Goal: Information Seeking & Learning: Learn about a topic

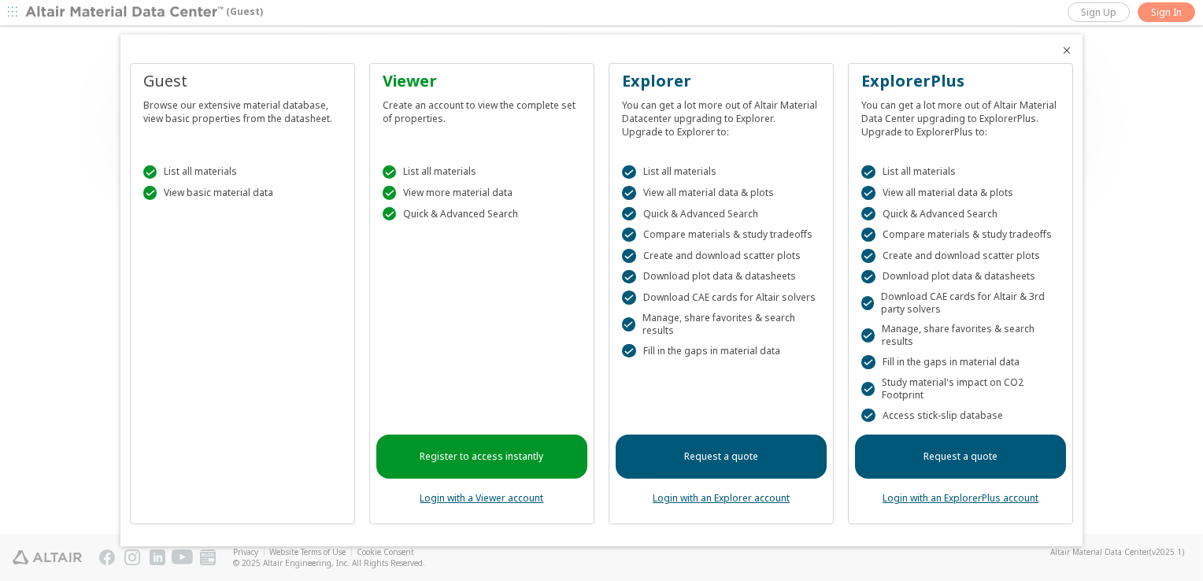
click at [718, 502] on link "Login with an Explorer account" at bounding box center [720, 497] width 137 height 13
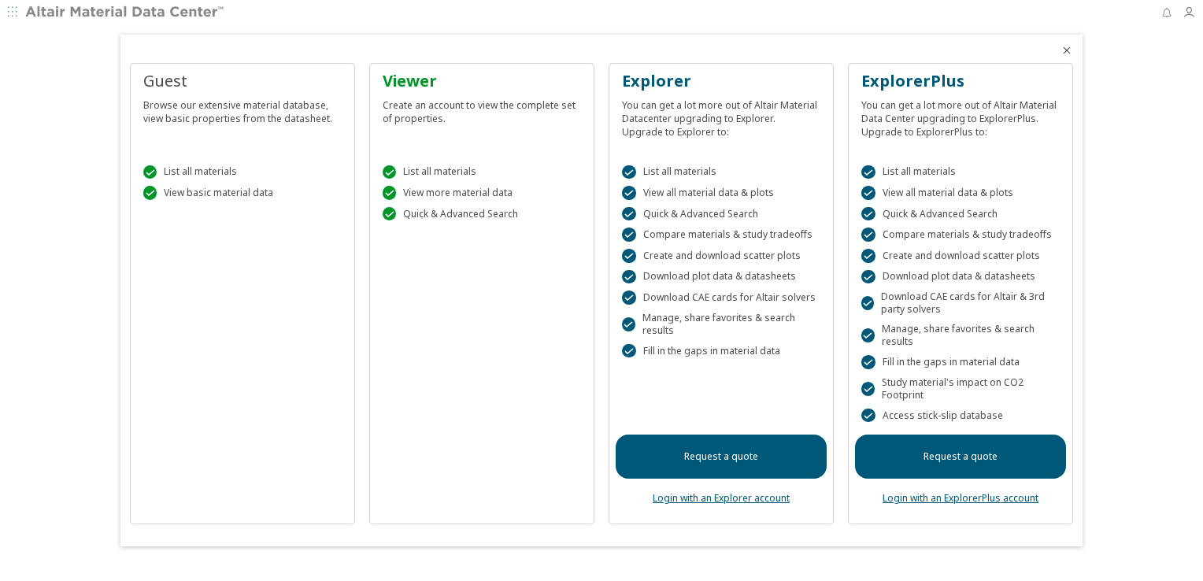
click at [476, 241] on div "Viewer Create an account to view the complete set of properties.  List all mat…" at bounding box center [481, 294] width 225 height 462
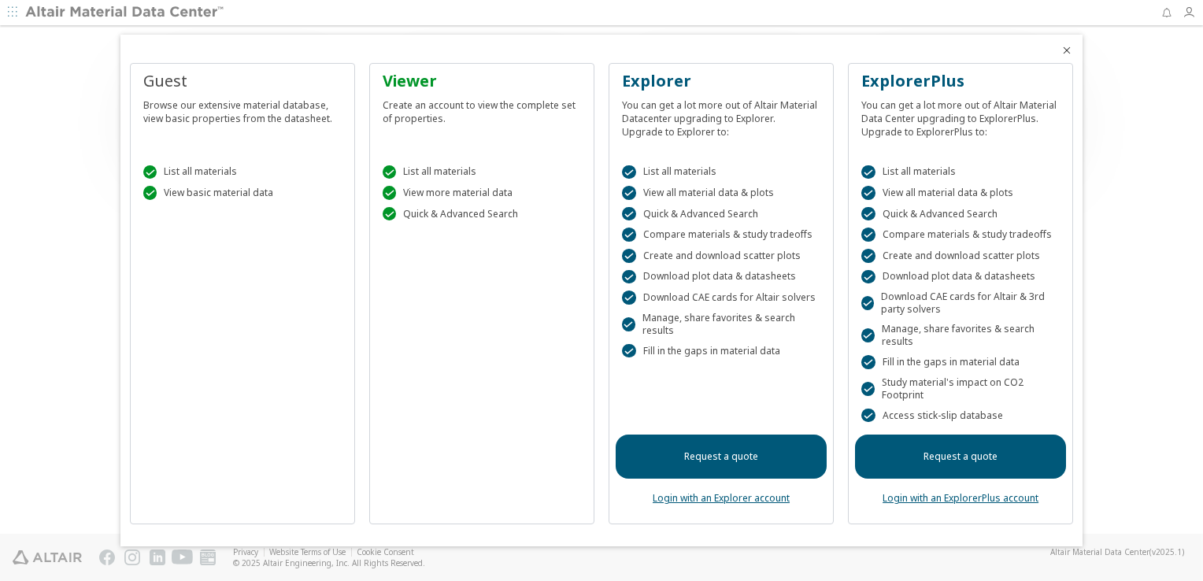
click at [1065, 51] on icon "Close" at bounding box center [1066, 50] width 13 height 13
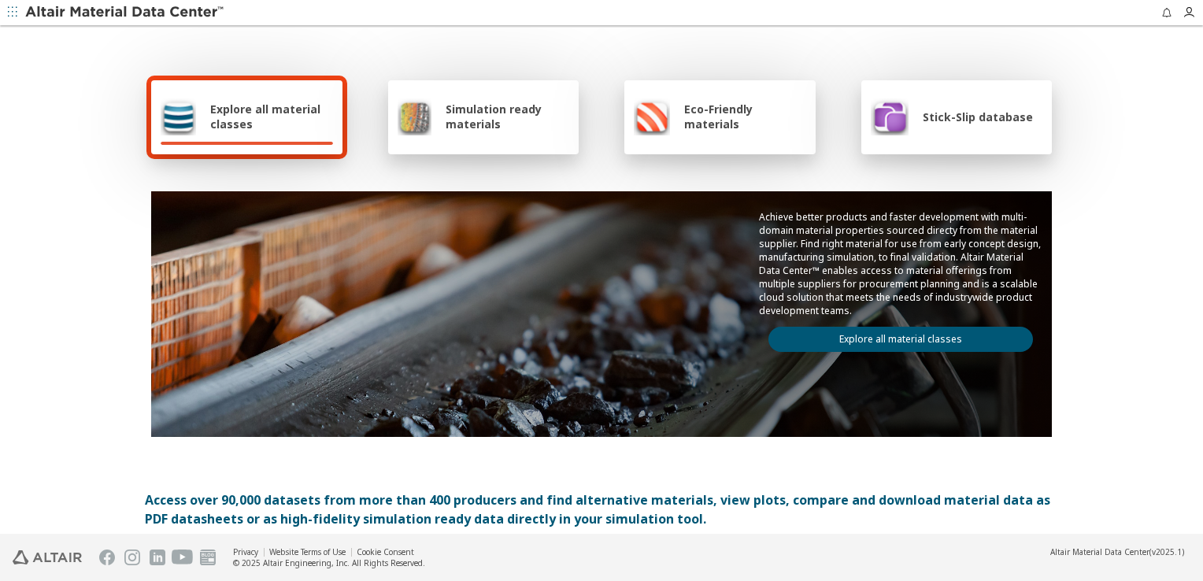
click at [323, 134] on div "Explore all material classes" at bounding box center [247, 117] width 172 height 38
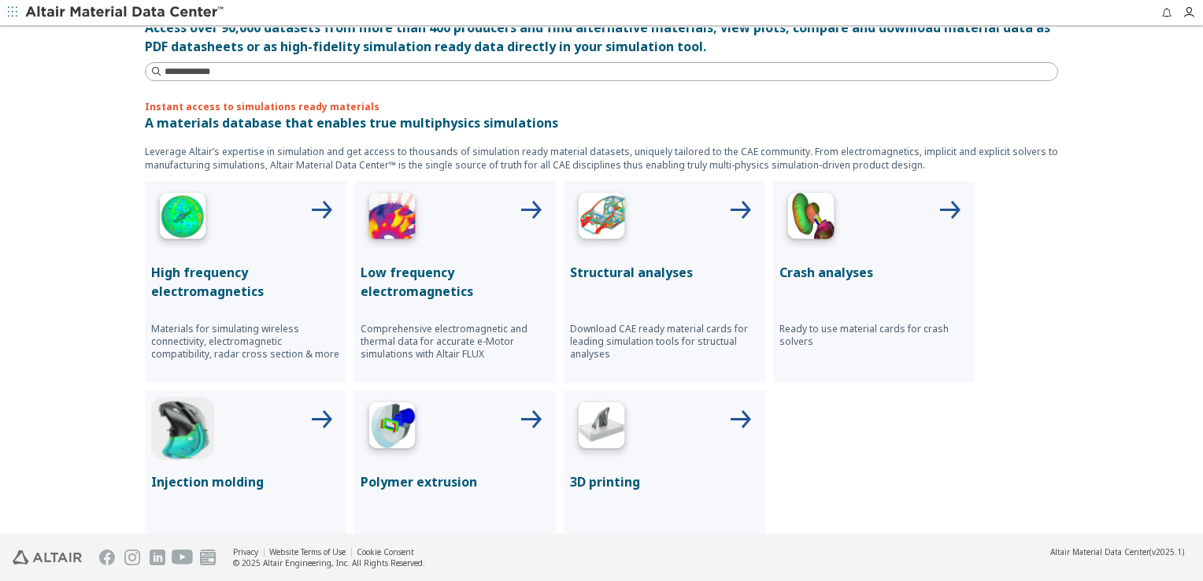
scroll to position [157, 0]
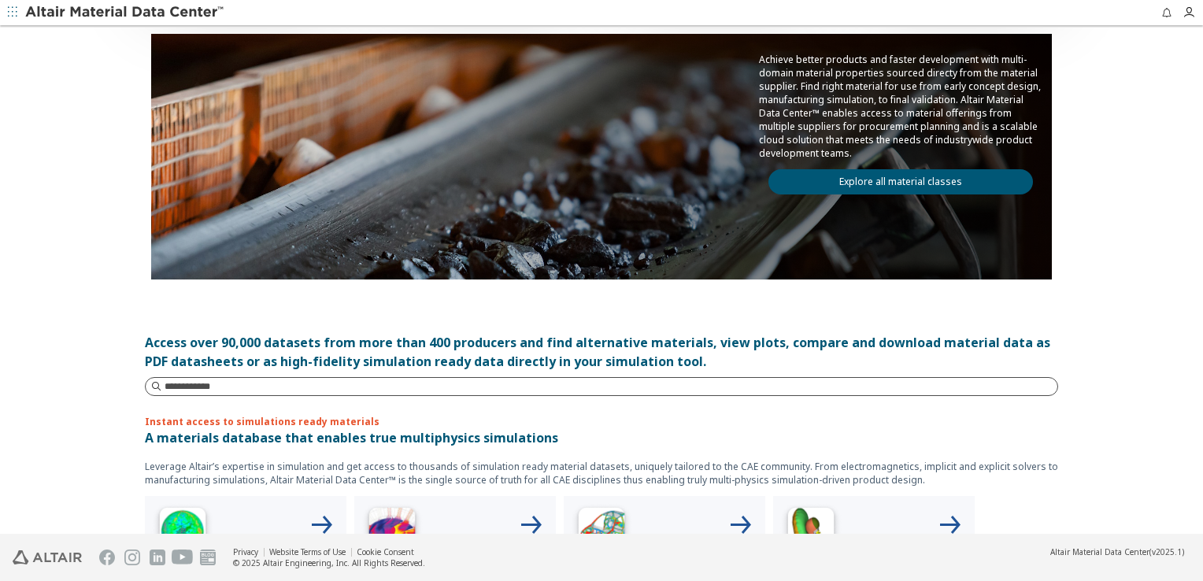
click at [507, 386] on input at bounding box center [610, 387] width 892 height 16
type input "****"
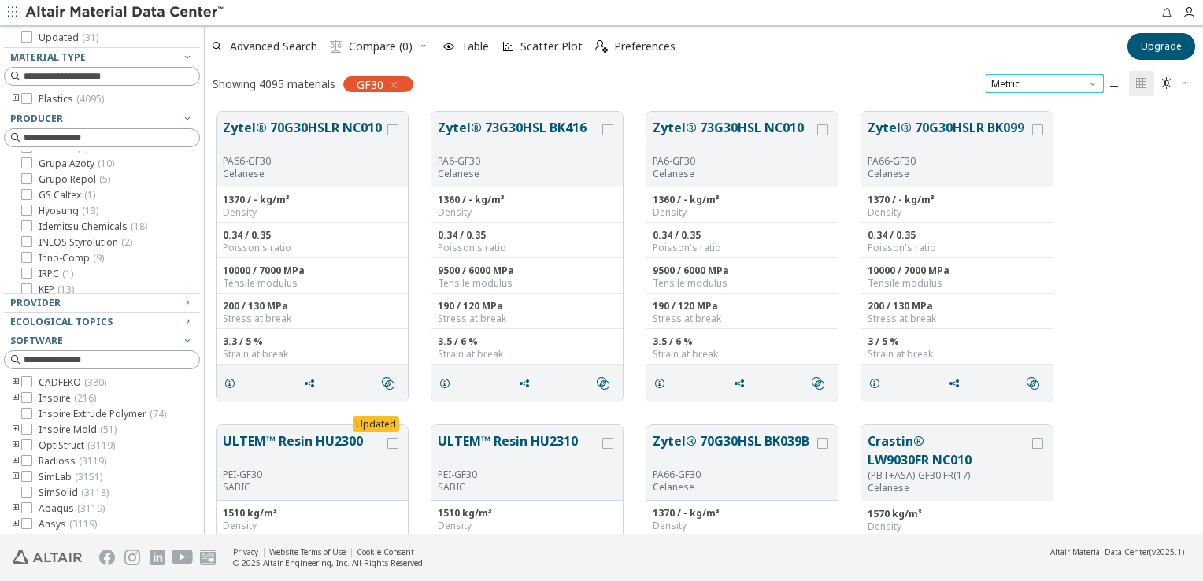
click at [1036, 83] on span "Metric" at bounding box center [1044, 83] width 118 height 19
click at [545, 71] on div "Showing 4095 materials GF30 Metric   " at bounding box center [704, 83] width 998 height 33
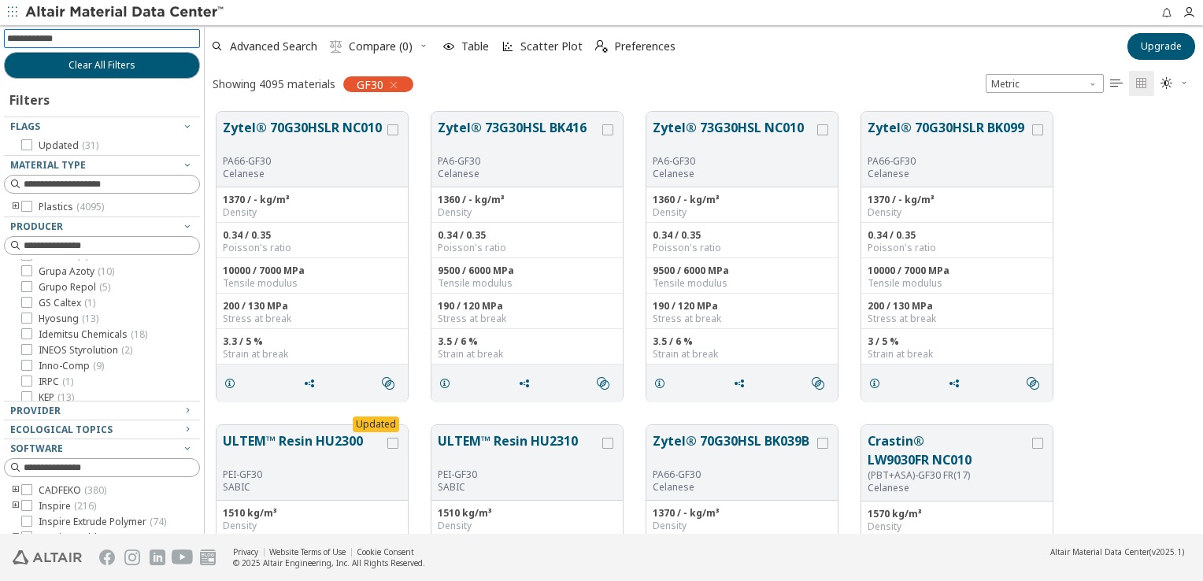
click at [98, 42] on input at bounding box center [103, 38] width 193 height 17
click at [58, 209] on div at bounding box center [98, 213] width 188 height 8
click at [17, 206] on icon "toogle group" at bounding box center [15, 207] width 11 height 13
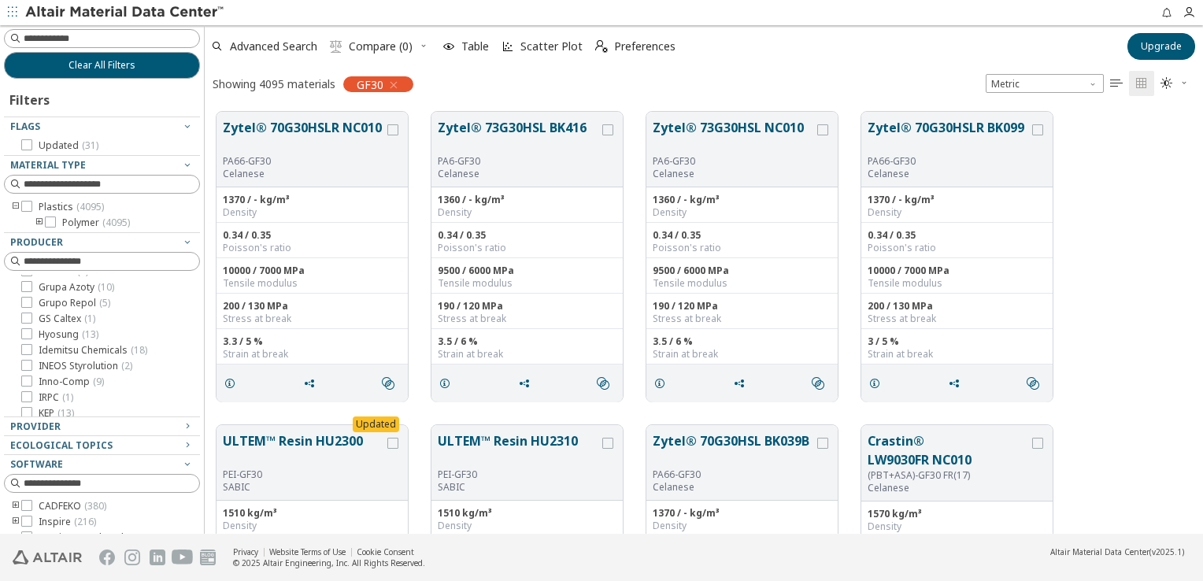
click at [38, 220] on icon "toogle group" at bounding box center [39, 222] width 11 height 13
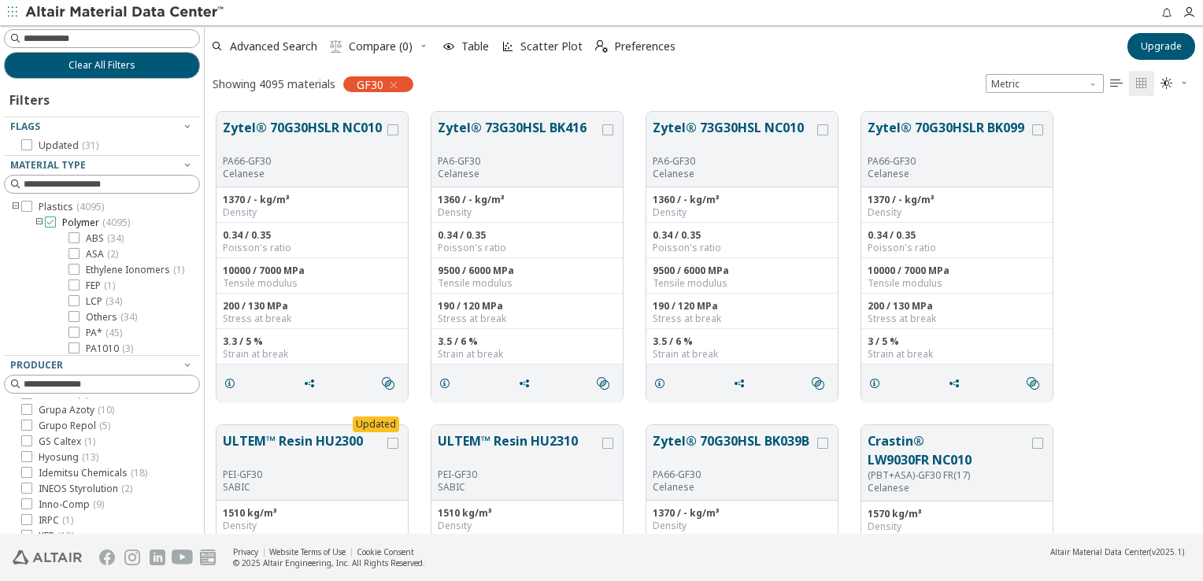
click at [85, 220] on span "Polymer ( 4095 )" at bounding box center [96, 222] width 68 height 13
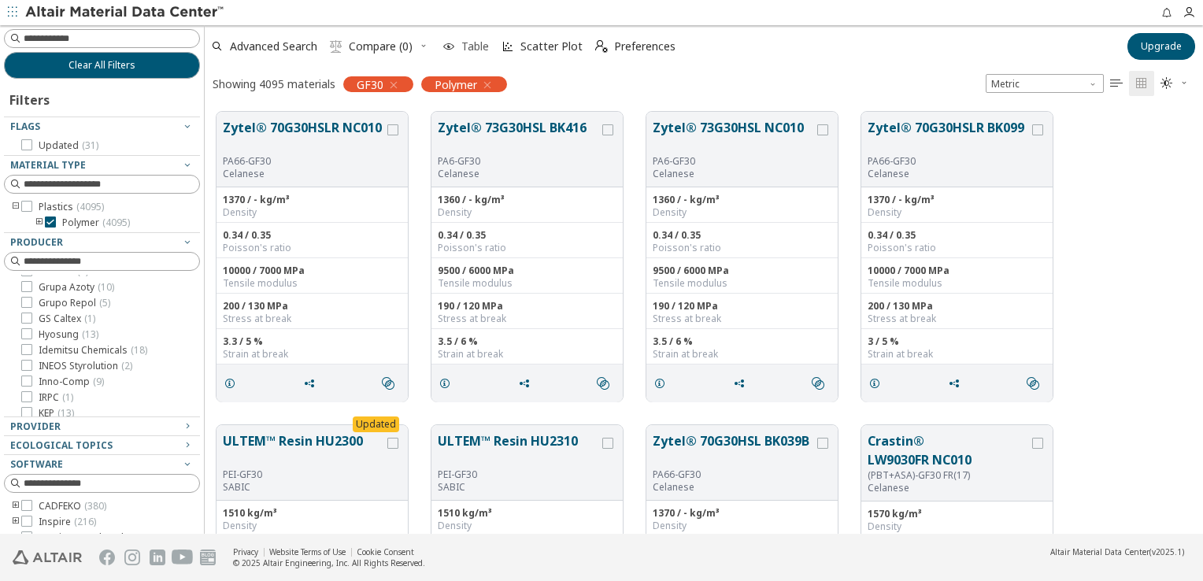
click at [479, 41] on span "Table" at bounding box center [475, 46] width 28 height 11
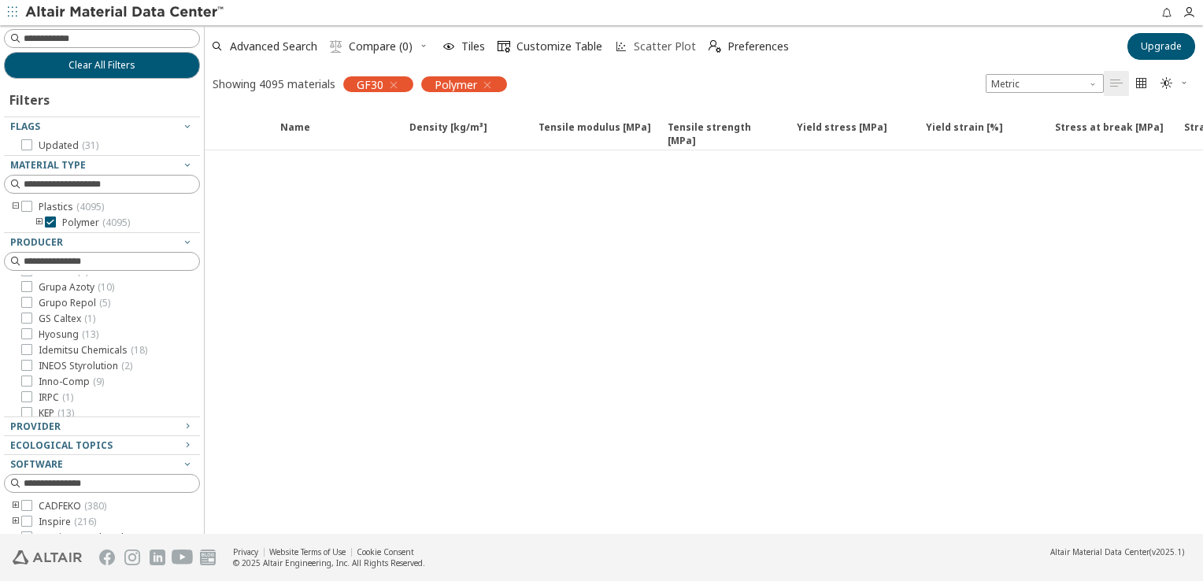
click at [642, 46] on span "Scatter Plot" at bounding box center [665, 46] width 62 height 11
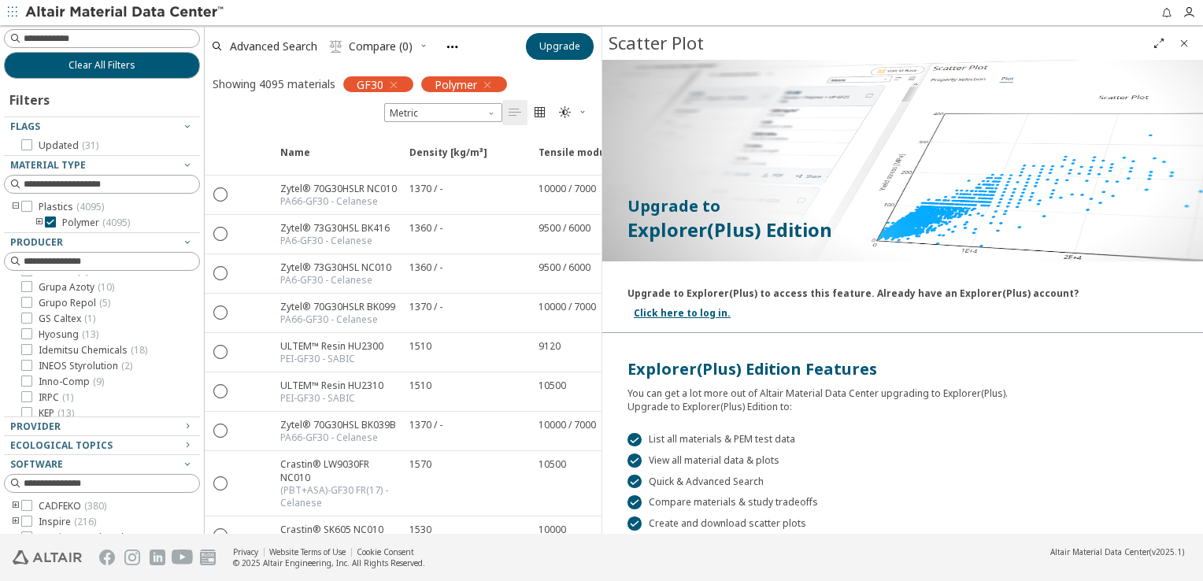
scroll to position [147, 0]
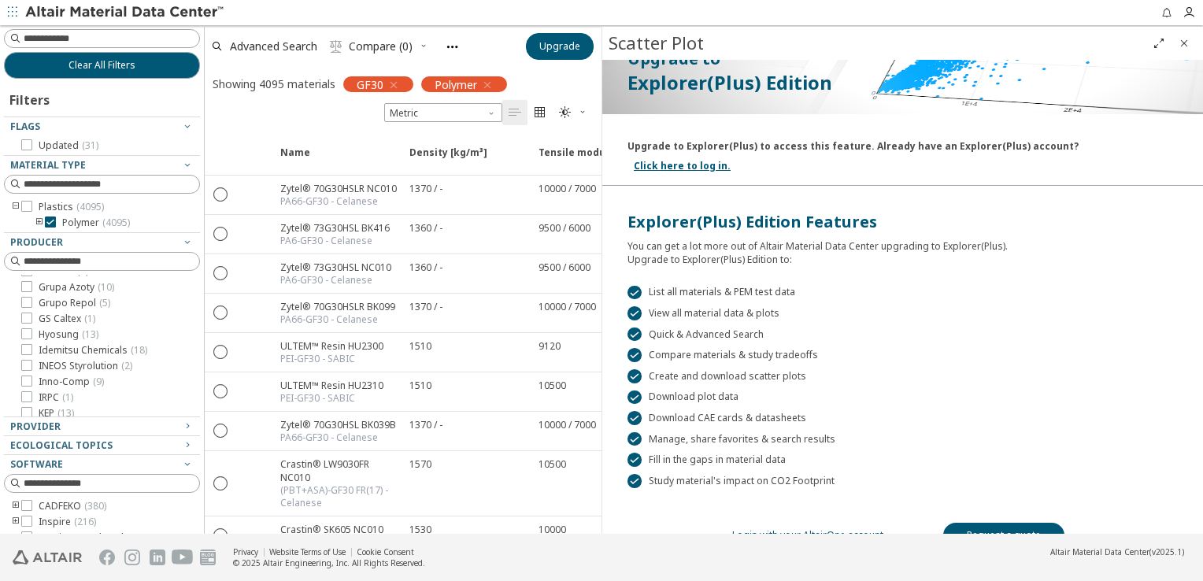
click at [815, 528] on link "Login with your AltairOne account" at bounding box center [807, 534] width 151 height 13
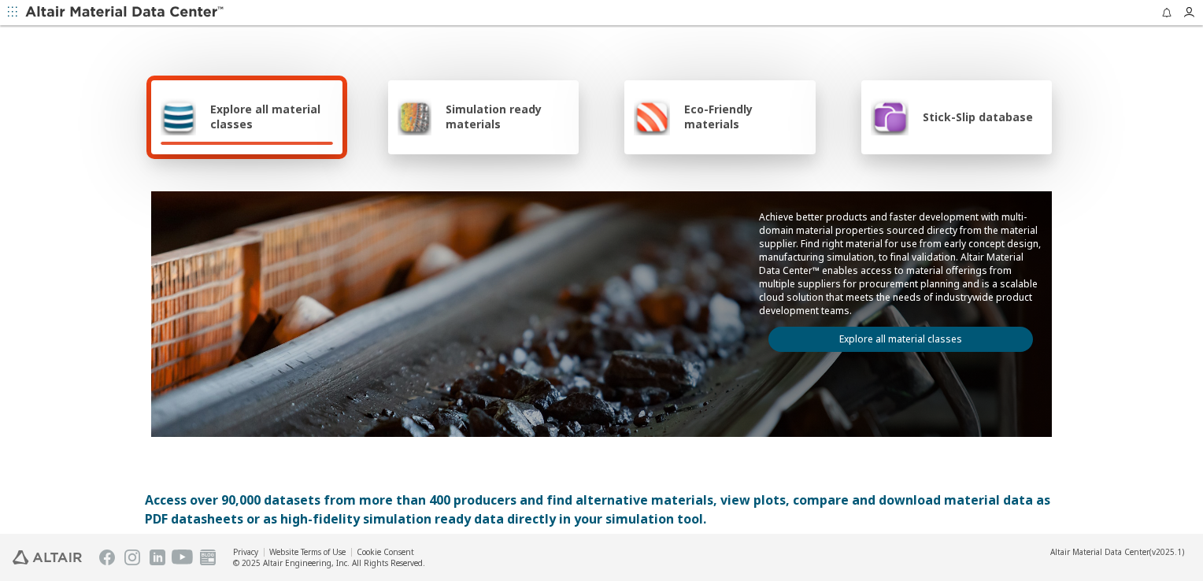
click at [504, 127] on span "Simulation ready materials" at bounding box center [507, 117] width 124 height 30
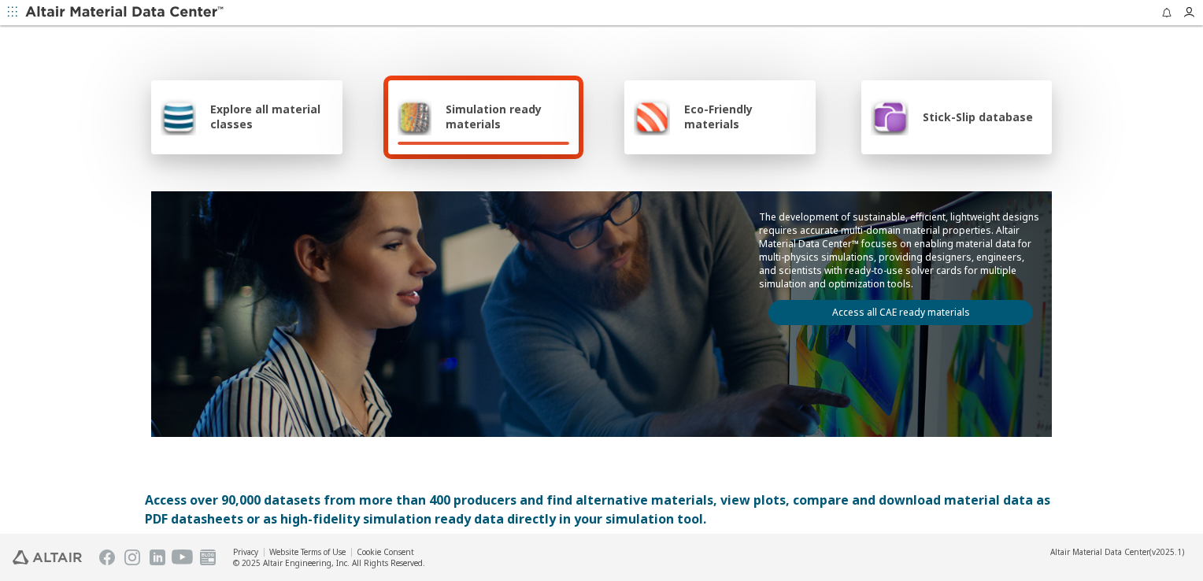
click at [865, 305] on link "Access all CAE ready materials" at bounding box center [900, 312] width 264 height 25
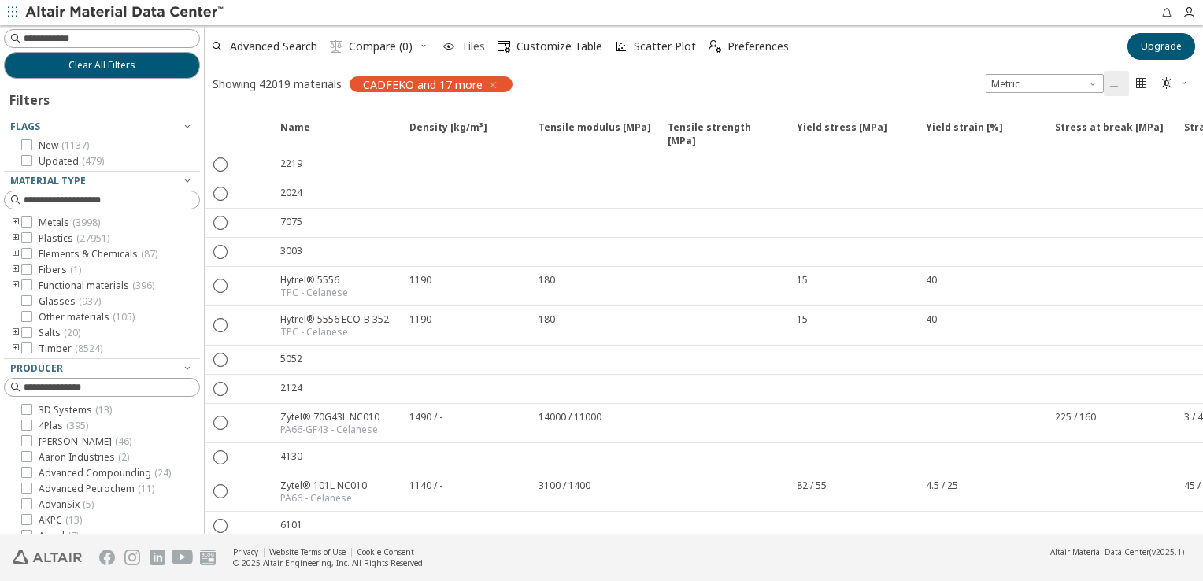
click at [471, 49] on span "Tiles" at bounding box center [473, 46] width 24 height 11
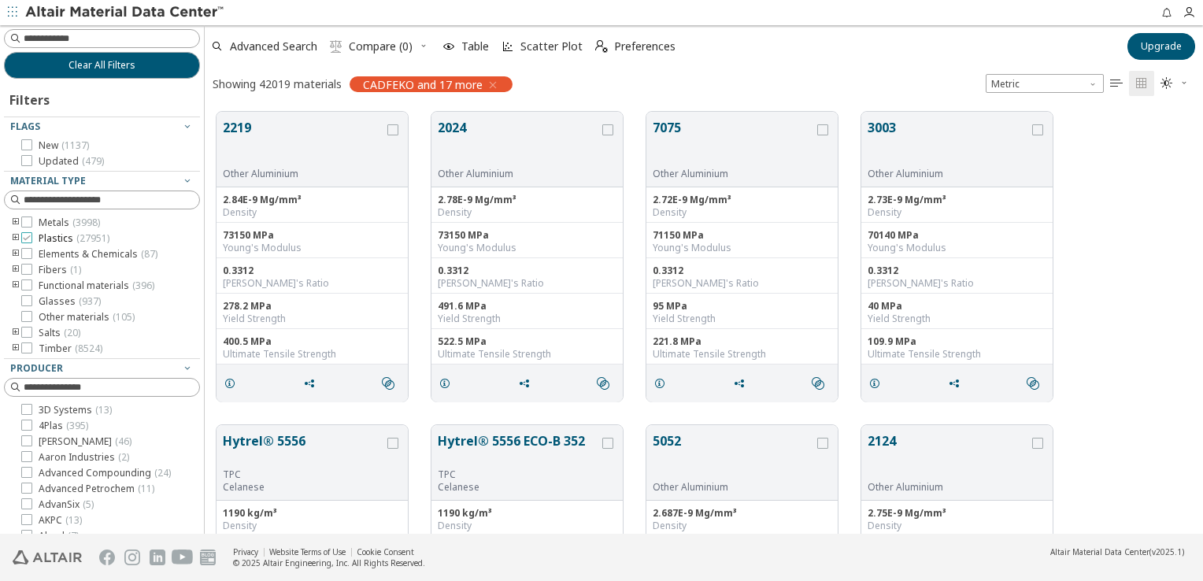
click at [51, 238] on span "Plastics ( 27951 )" at bounding box center [74, 238] width 71 height 13
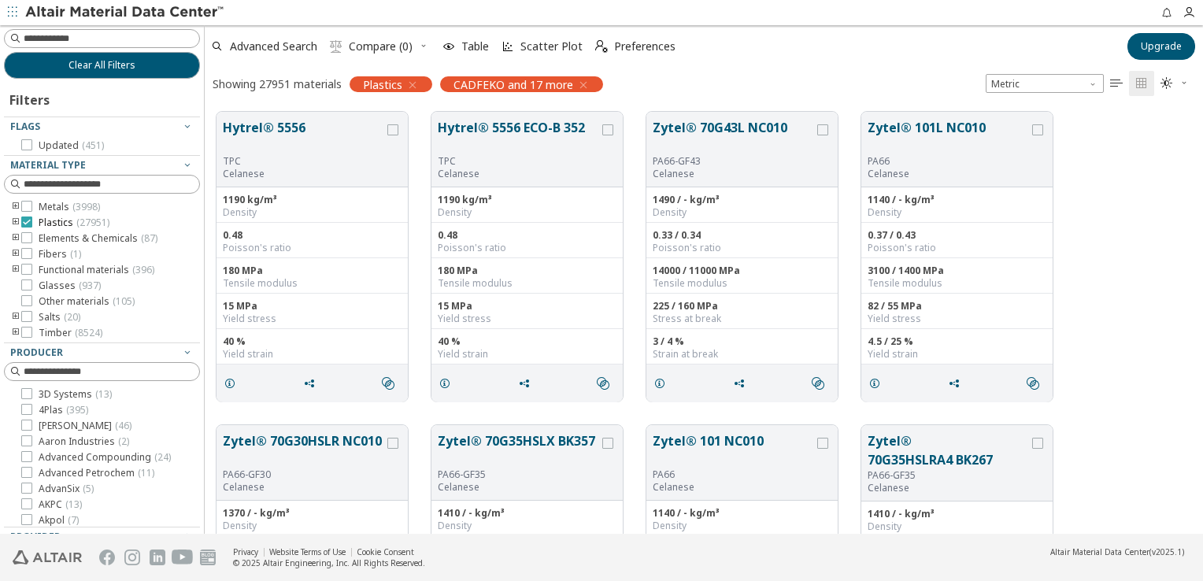
click at [28, 220] on icon at bounding box center [26, 221] width 11 height 11
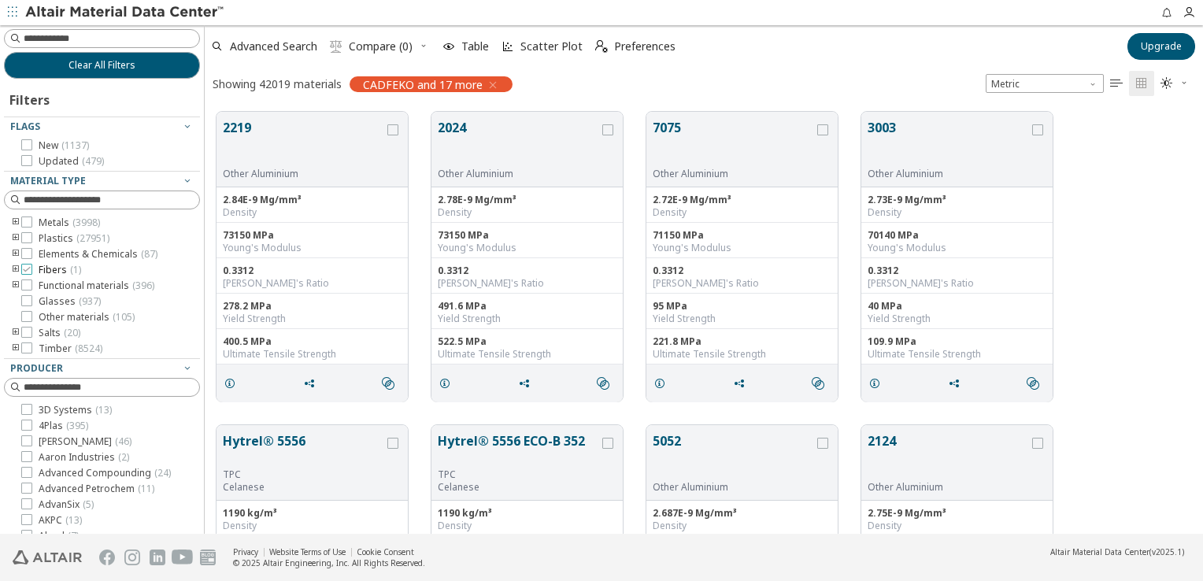
click at [54, 270] on span "Fibers ( 1 )" at bounding box center [60, 270] width 42 height 13
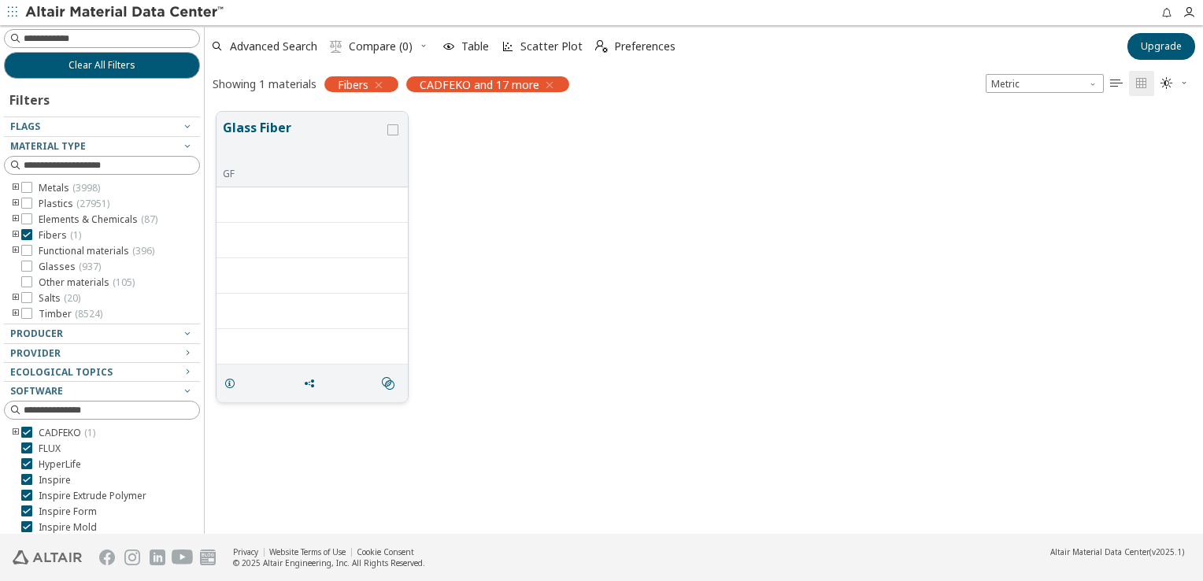
click at [346, 161] on button "Glass Fiber" at bounding box center [303, 143] width 161 height 50
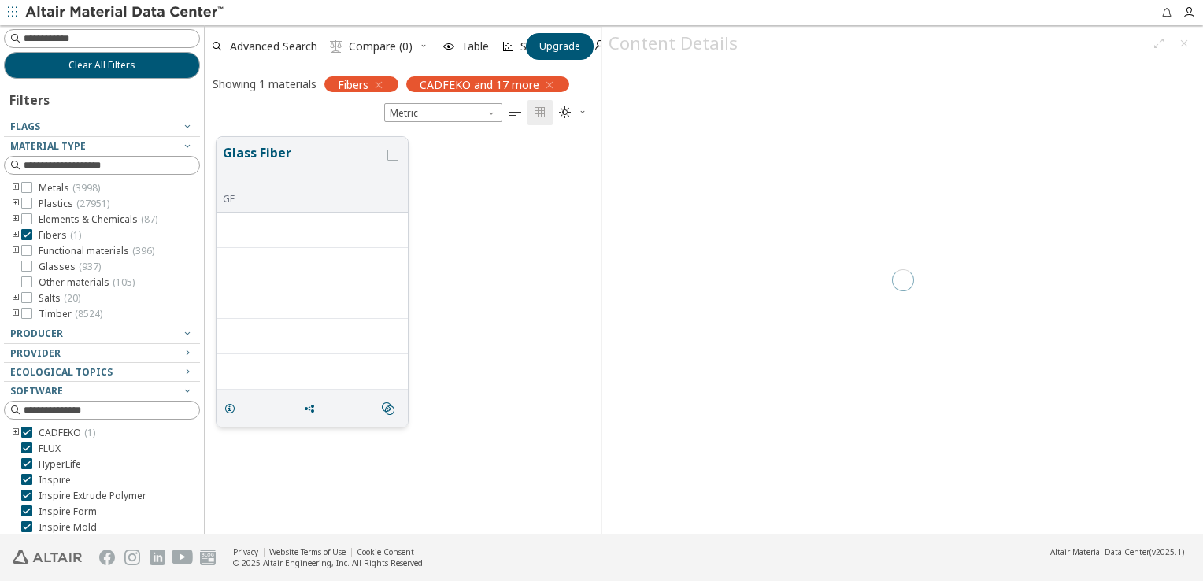
scroll to position [397, 384]
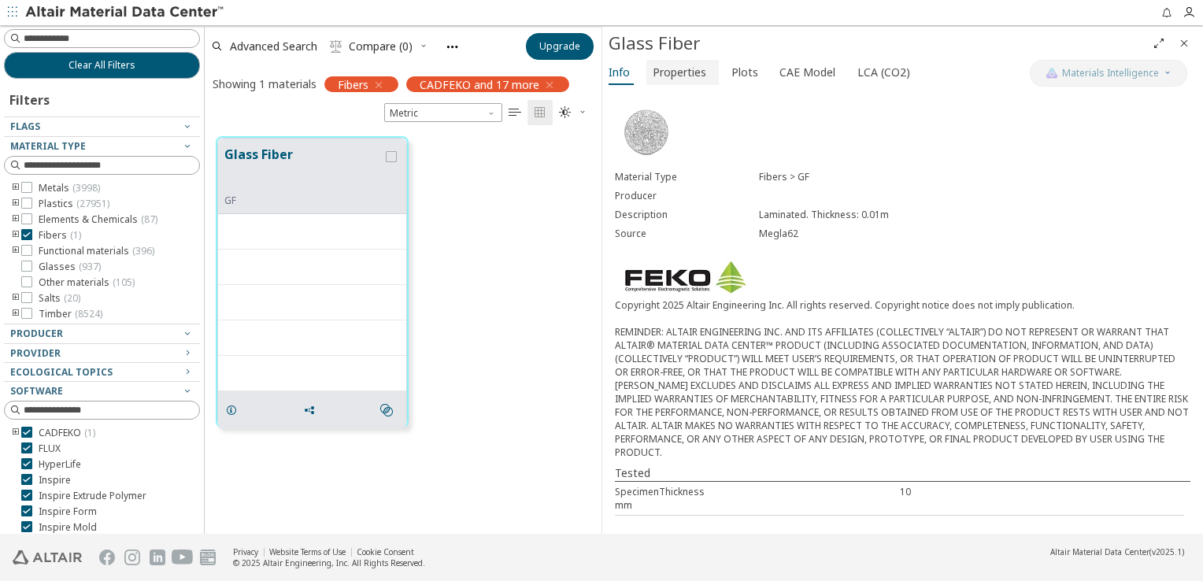
click at [689, 69] on span "Properties" at bounding box center [679, 72] width 54 height 25
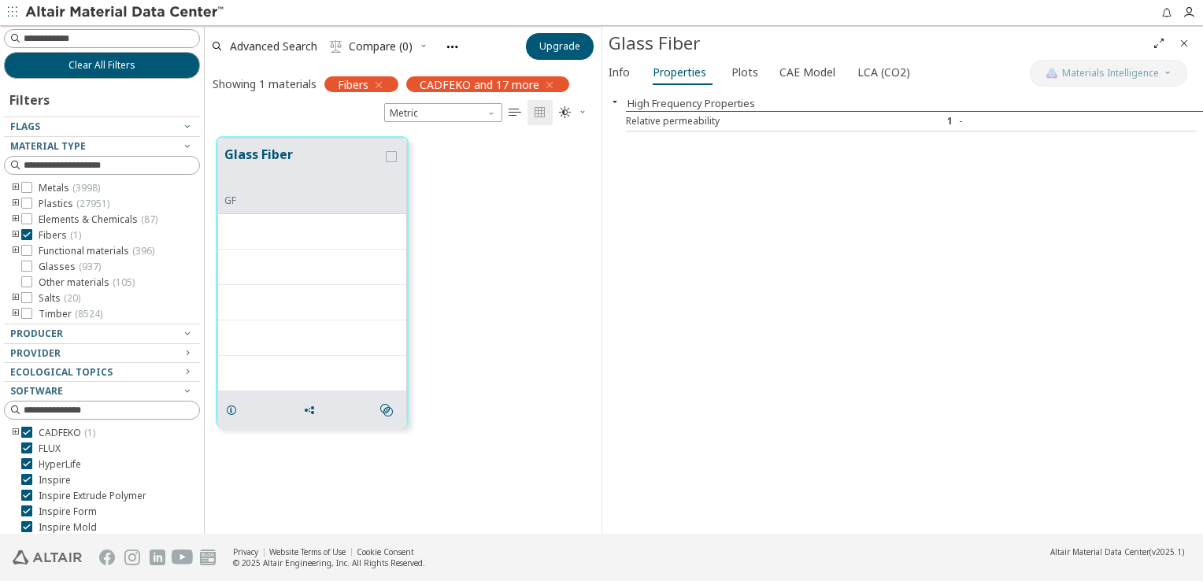
click at [618, 102] on icon "button" at bounding box center [614, 101] width 13 height 13
click at [733, 68] on span "Plots" at bounding box center [744, 72] width 27 height 25
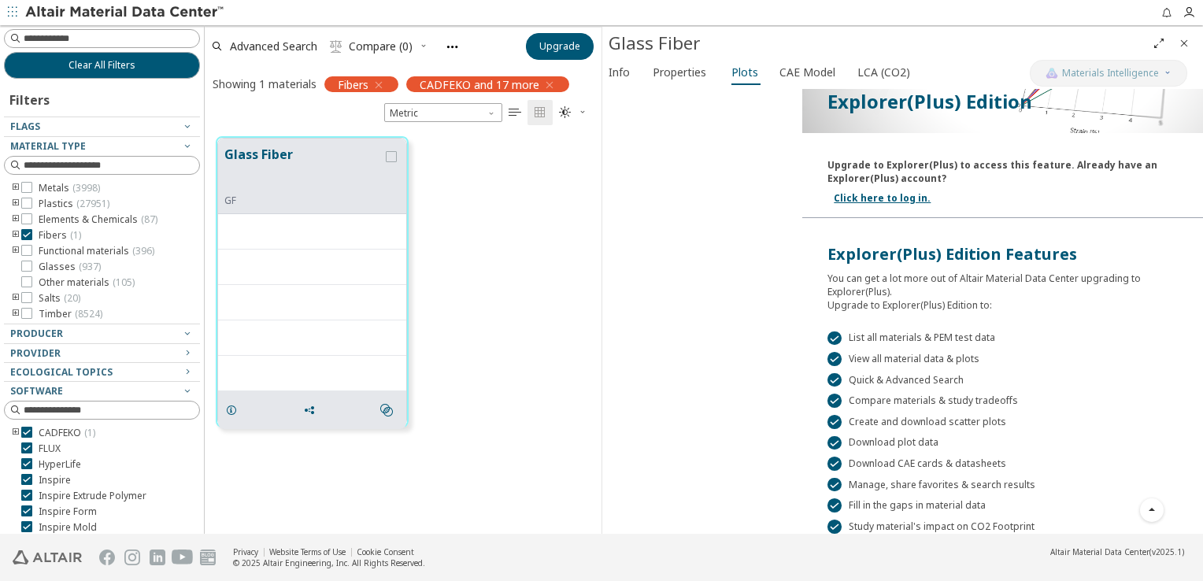
scroll to position [220, 0]
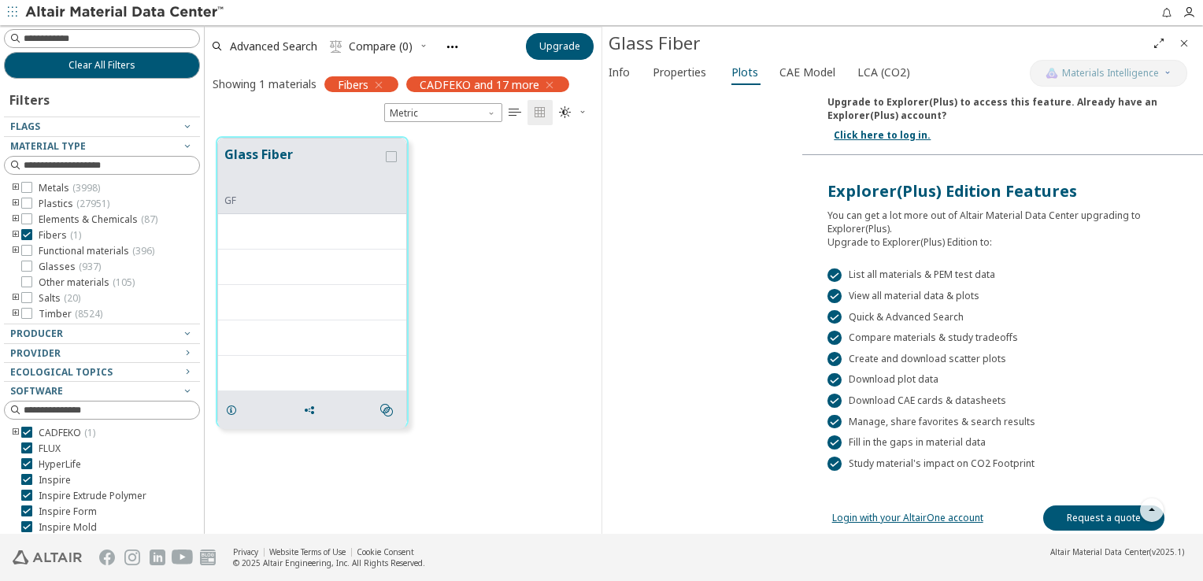
click at [949, 514] on link "Login with your AltairOne account" at bounding box center [907, 517] width 151 height 13
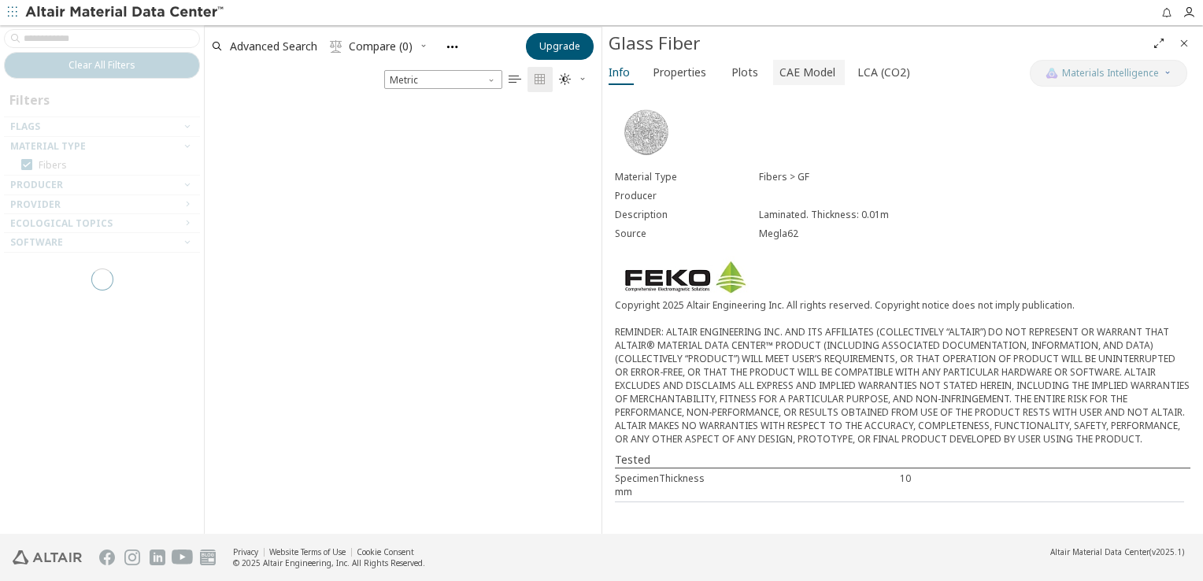
click at [796, 68] on span "CAE Model" at bounding box center [807, 72] width 56 height 25
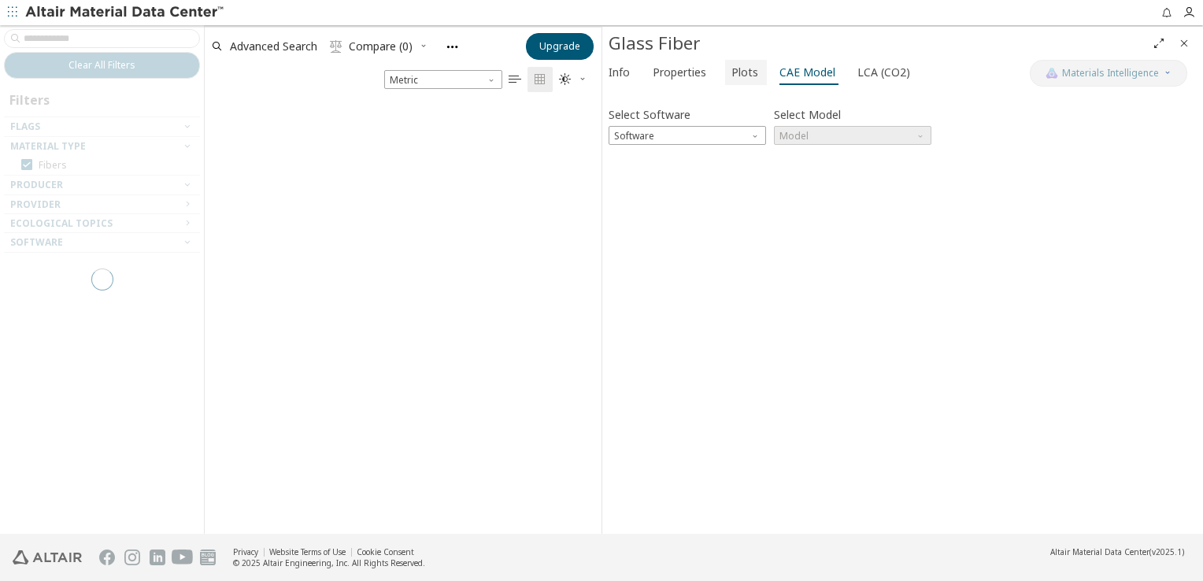
click at [731, 73] on span "Plots" at bounding box center [744, 72] width 27 height 25
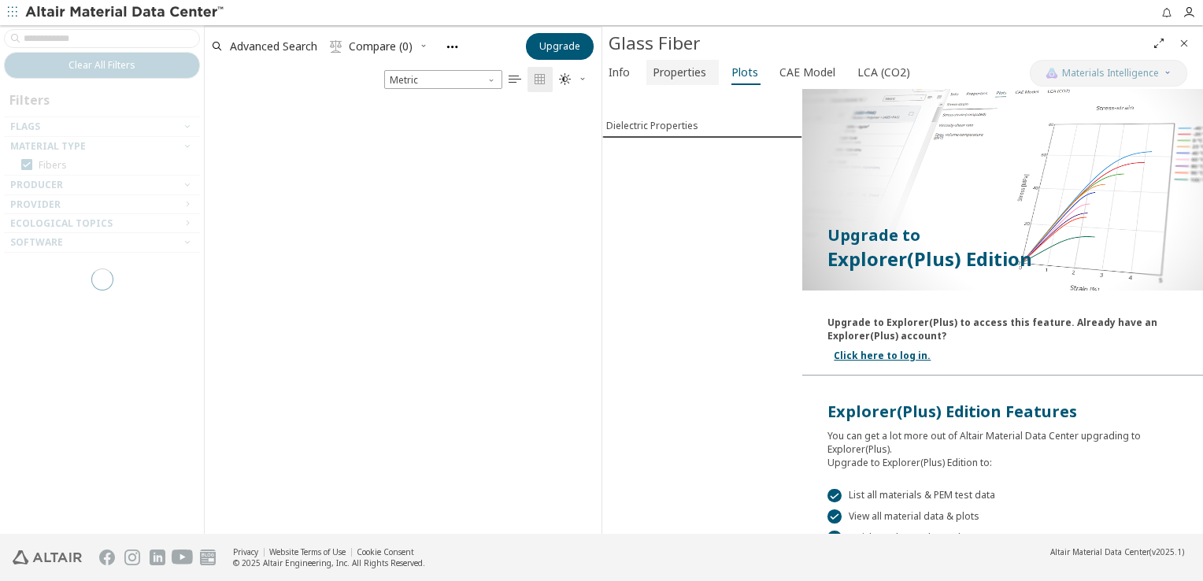
click at [671, 71] on span "Properties" at bounding box center [679, 72] width 54 height 25
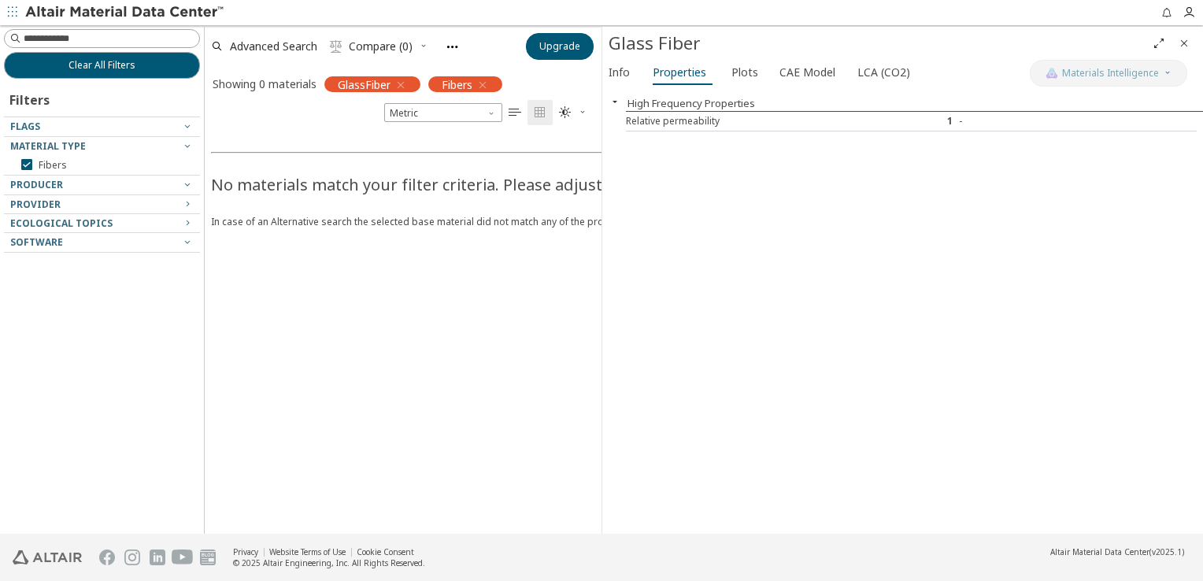
click at [614, 99] on icon "button" at bounding box center [614, 101] width 13 height 13
click at [623, 98] on span "button" at bounding box center [614, 101] width 19 height 13
click at [743, 68] on span "Plots" at bounding box center [744, 72] width 27 height 25
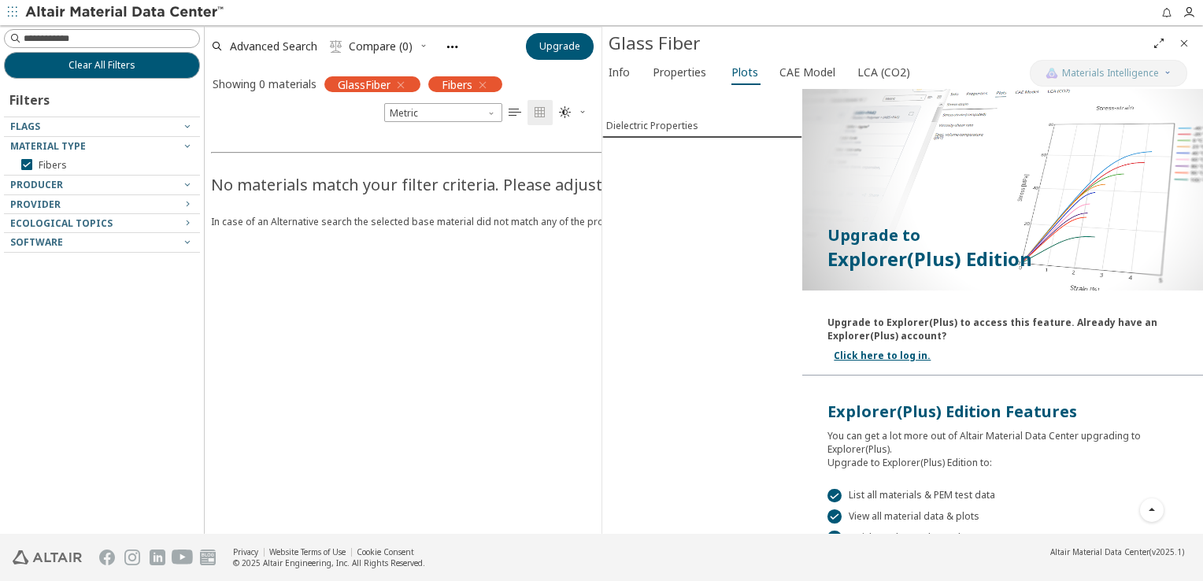
scroll to position [220, 0]
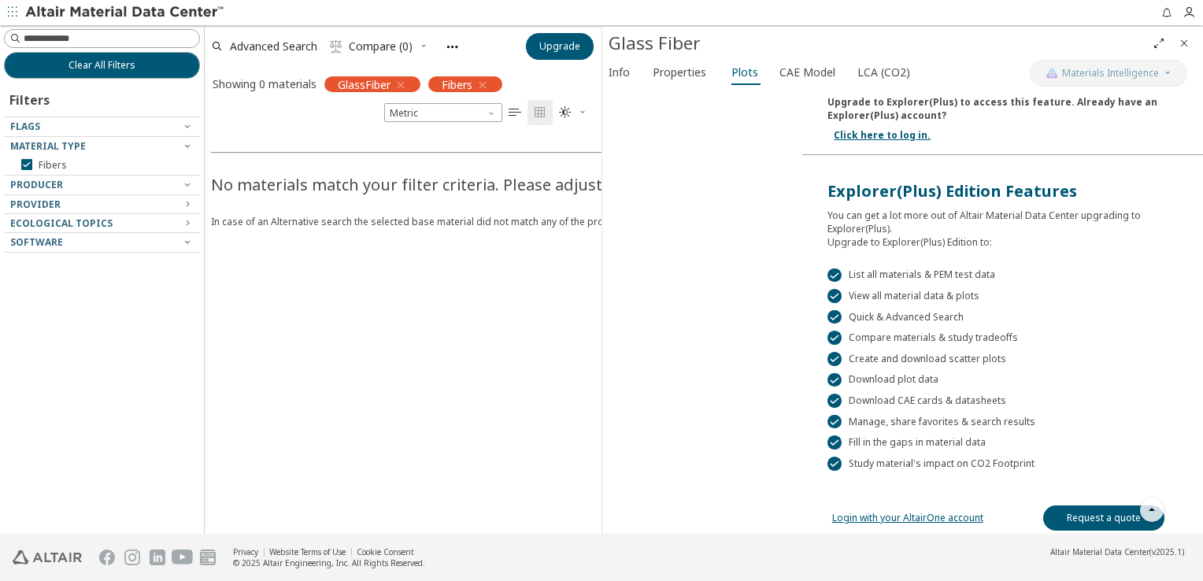
click at [1086, 507] on link "Request a quote" at bounding box center [1103, 517] width 121 height 25
click at [1193, 14] on icon "button" at bounding box center [1188, 12] width 13 height 13
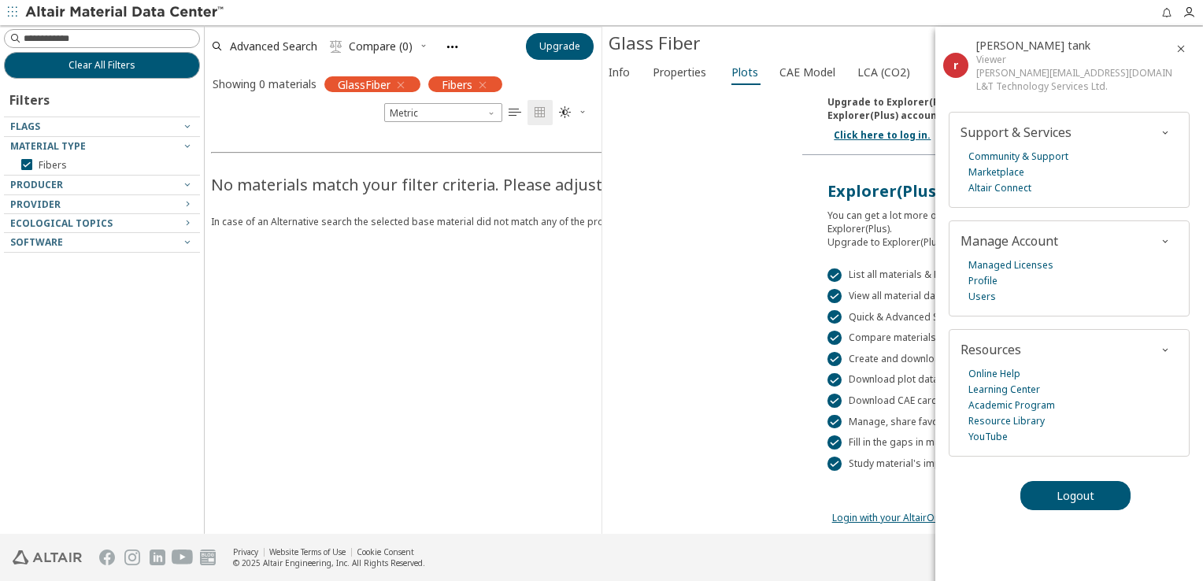
click at [1182, 47] on icon "button" at bounding box center [1180, 48] width 13 height 13
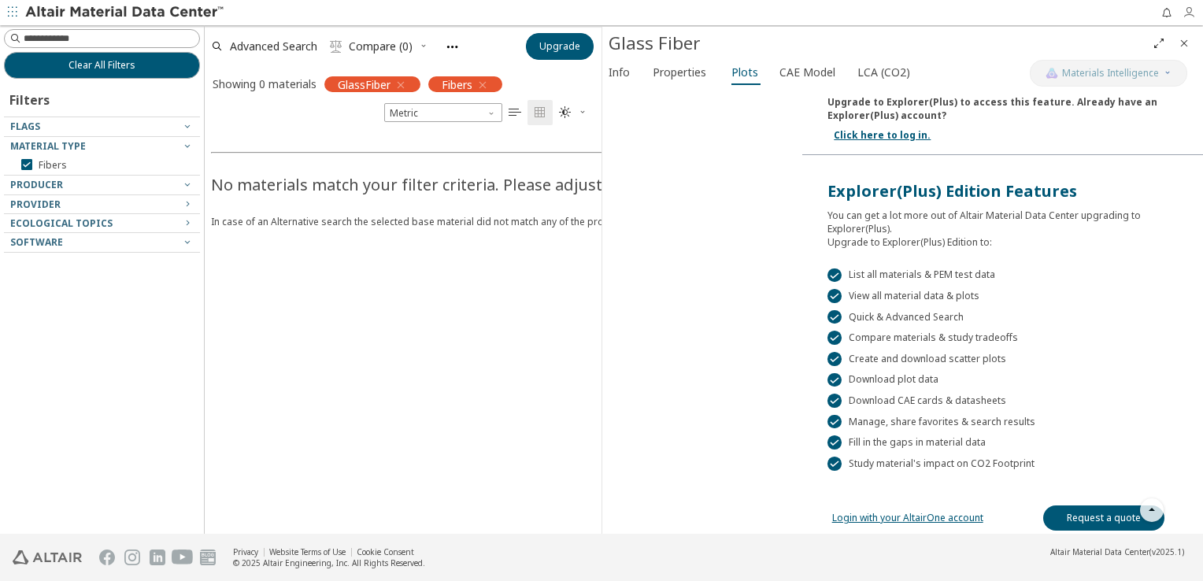
click at [1187, 15] on icon "button" at bounding box center [1188, 12] width 13 height 13
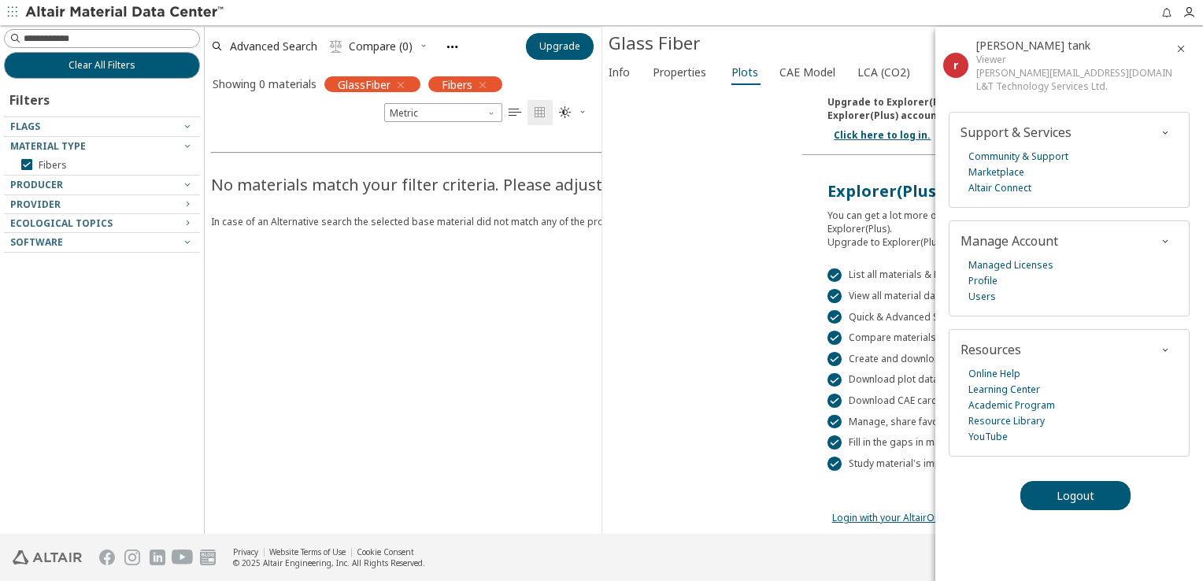
click at [1023, 73] on div "ruchik.tank@ltts.com" at bounding box center [1073, 72] width 195 height 13
click at [679, 266] on div "Dielectric Properties" at bounding box center [702, 91] width 200 height 445
click at [855, 511] on link "Login with your AltairOne account" at bounding box center [907, 517] width 151 height 13
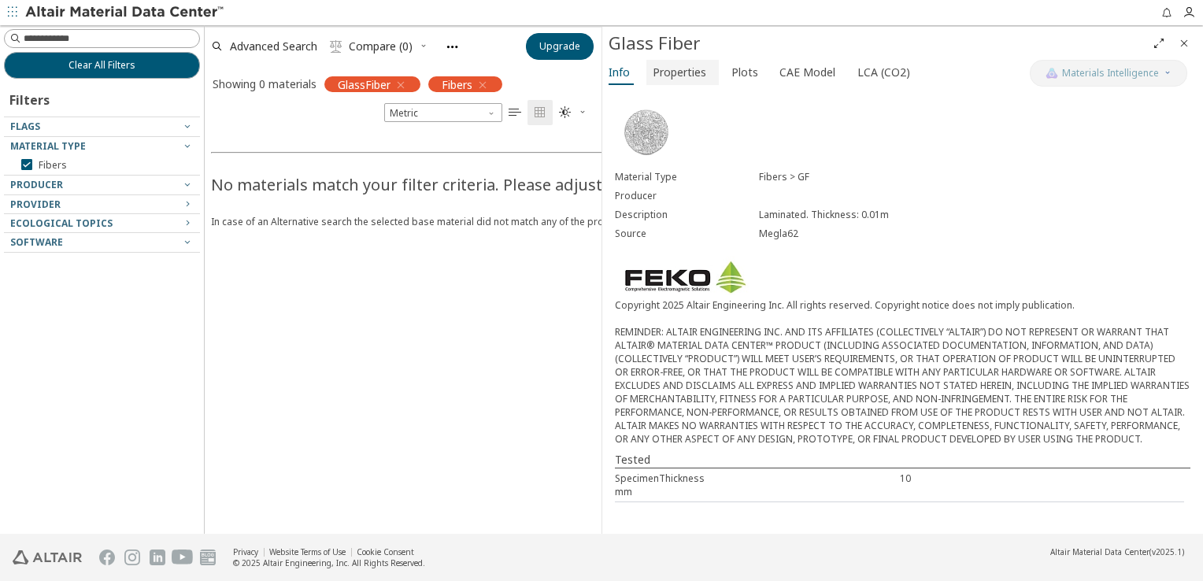
click at [678, 68] on span "Properties" at bounding box center [679, 72] width 54 height 25
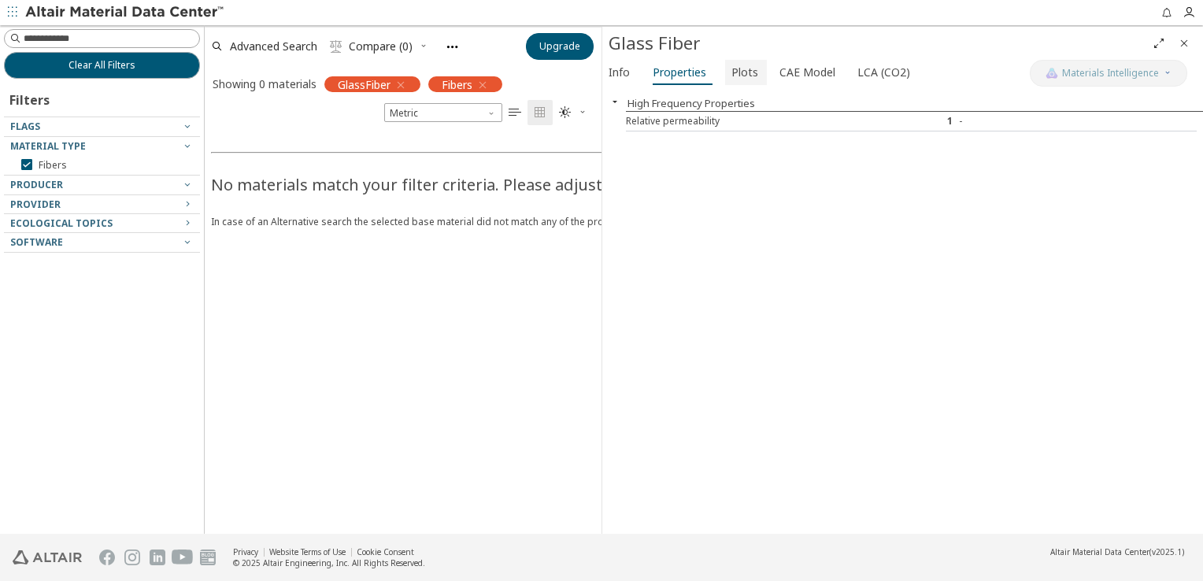
click at [731, 74] on span "Plots" at bounding box center [744, 72] width 27 height 25
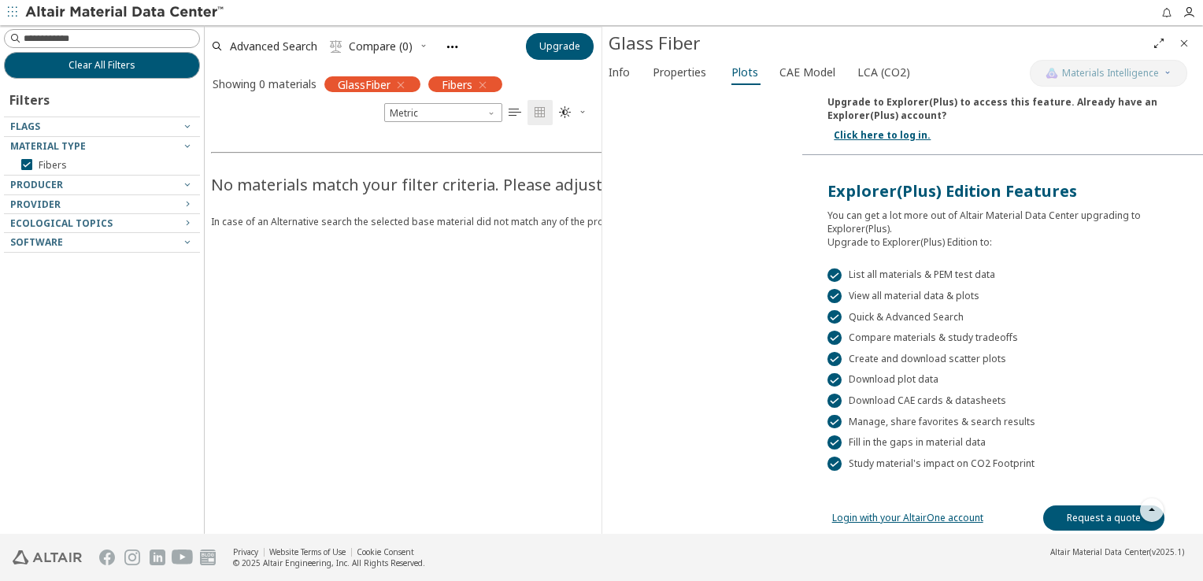
scroll to position [142, 0]
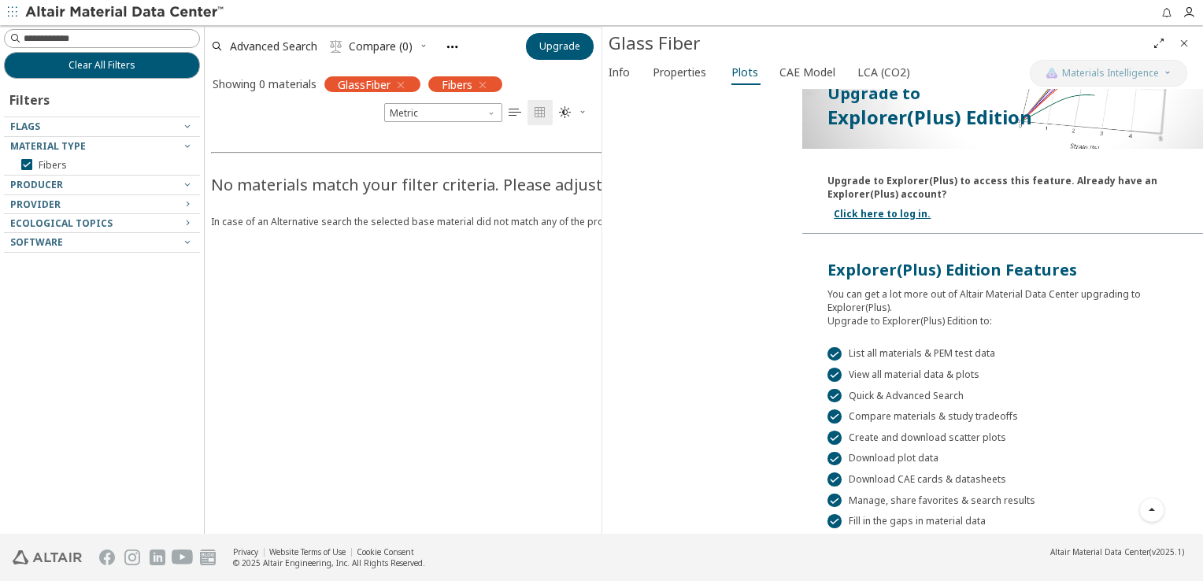
click at [848, 212] on link "Click here to log in." at bounding box center [881, 213] width 97 height 13
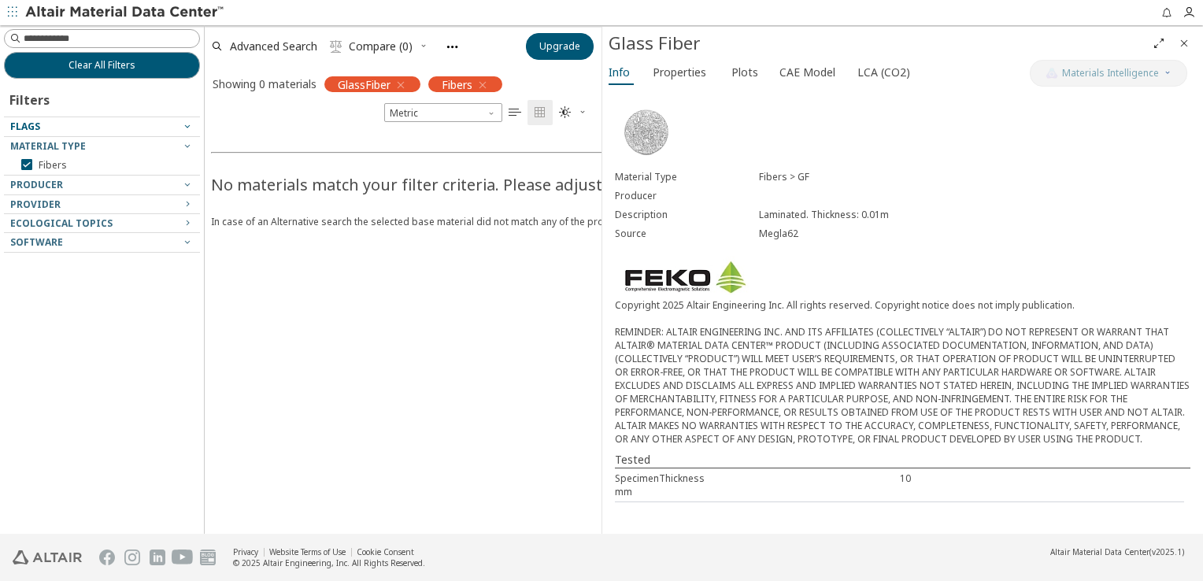
click at [187, 123] on icon "button" at bounding box center [187, 126] width 13 height 13
click at [170, 61] on button "Clear All Filters" at bounding box center [102, 65] width 196 height 27
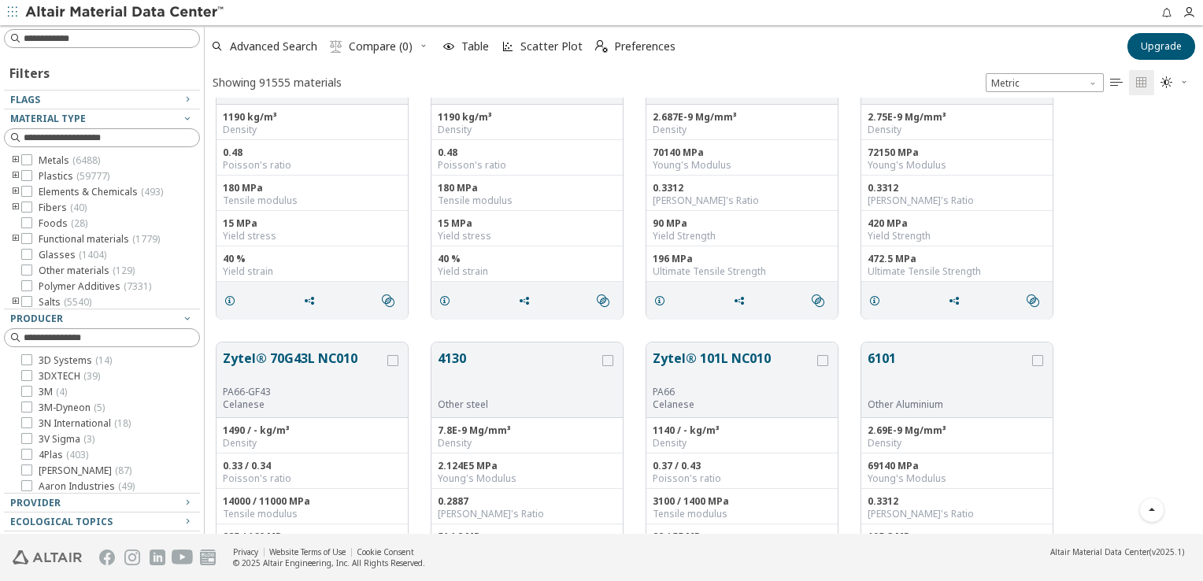
scroll to position [866, 0]
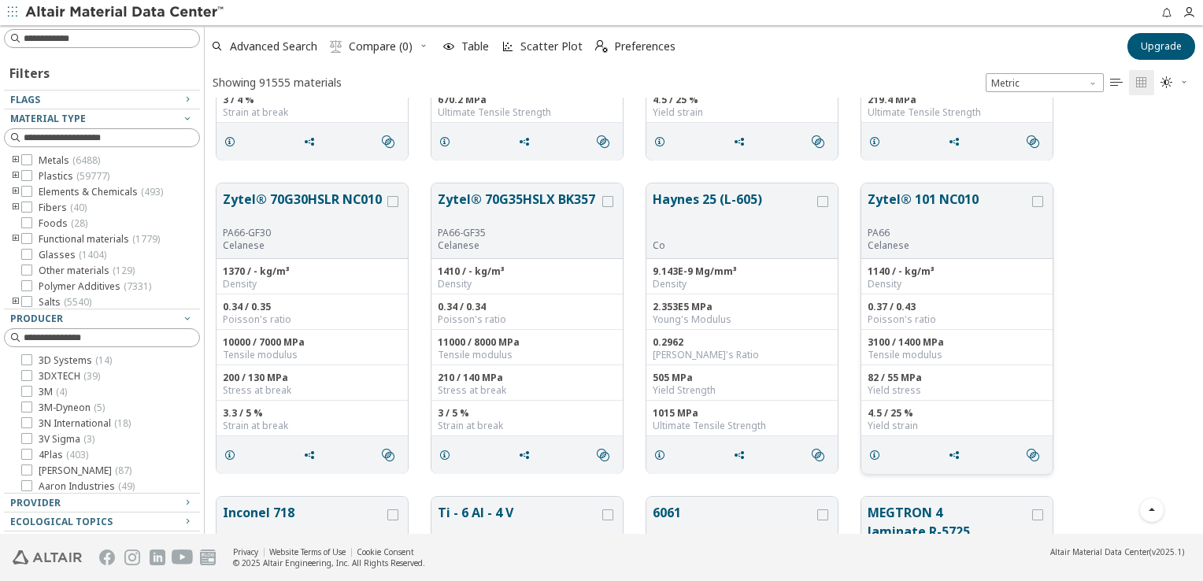
click at [912, 230] on div "PA66" at bounding box center [947, 233] width 161 height 13
click at [913, 200] on button "Zytel® 101 NC010" at bounding box center [947, 208] width 161 height 37
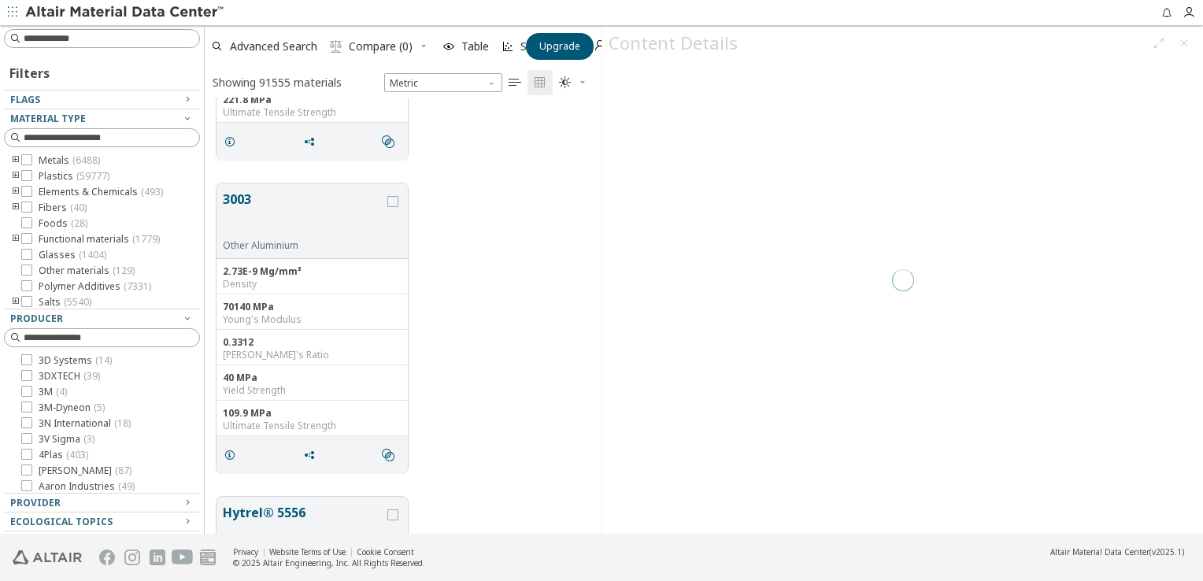
scroll to position [425, 384]
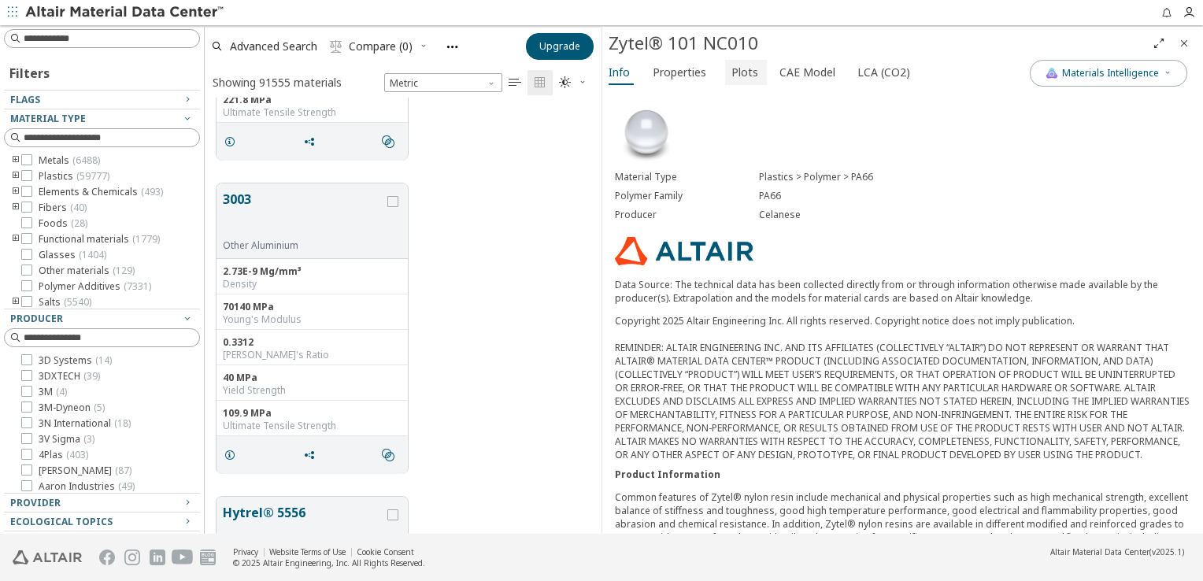
click at [737, 70] on span "Plots" at bounding box center [744, 72] width 27 height 25
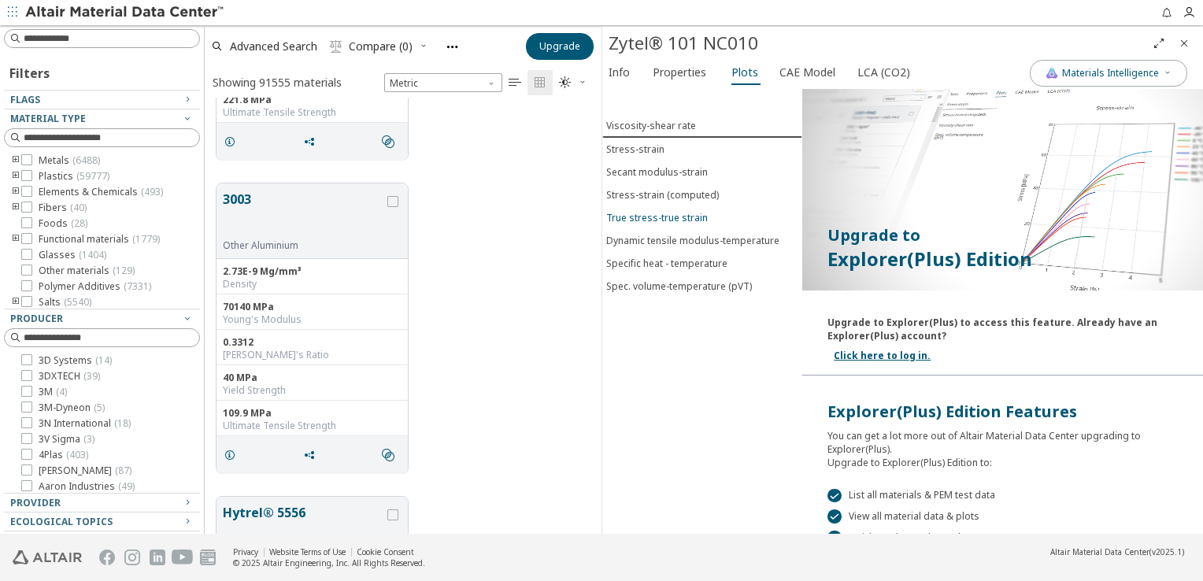
scroll to position [220, 0]
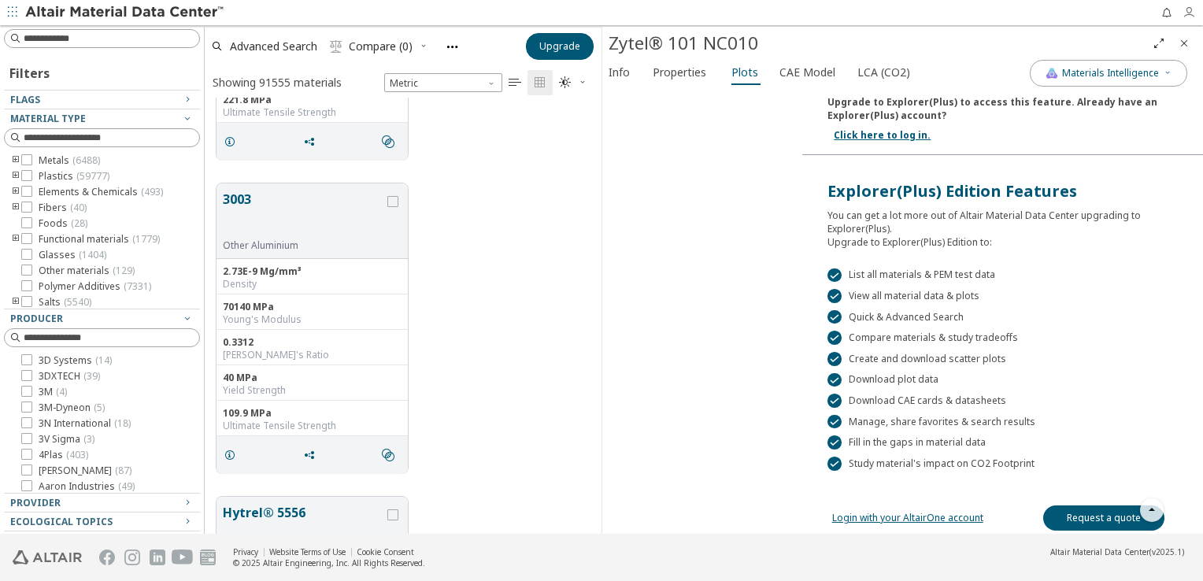
click at [1186, 12] on icon "button" at bounding box center [1188, 12] width 13 height 13
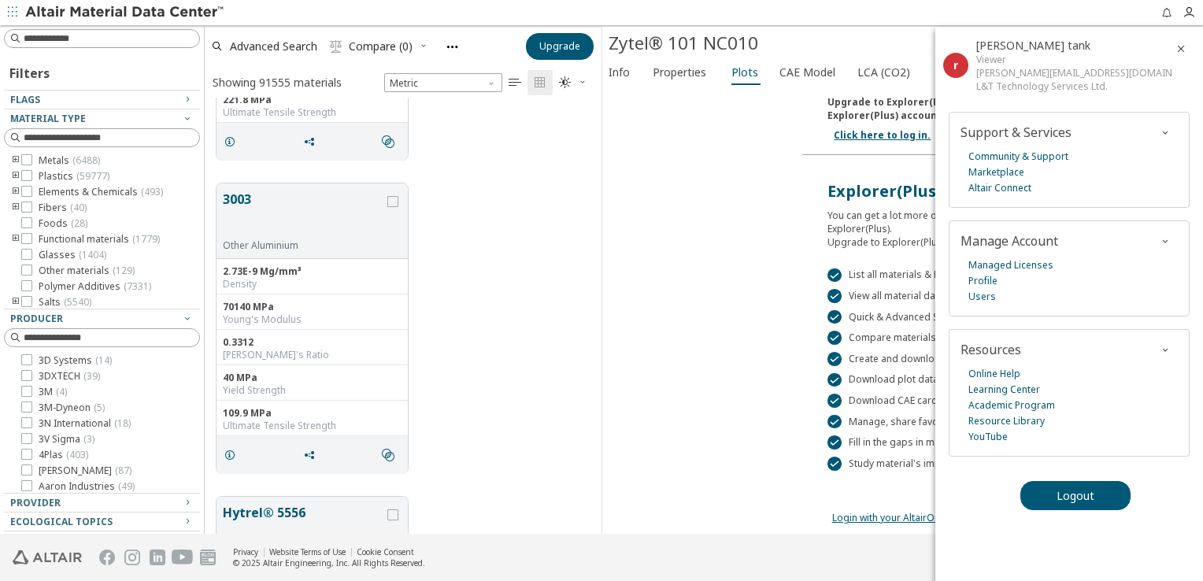
click at [724, 223] on div "Viscosity-shear rate Stress-strain Secant modulus-strain Stress-strain (compute…" at bounding box center [702, 91] width 200 height 445
click at [1178, 49] on icon "button" at bounding box center [1180, 48] width 13 height 13
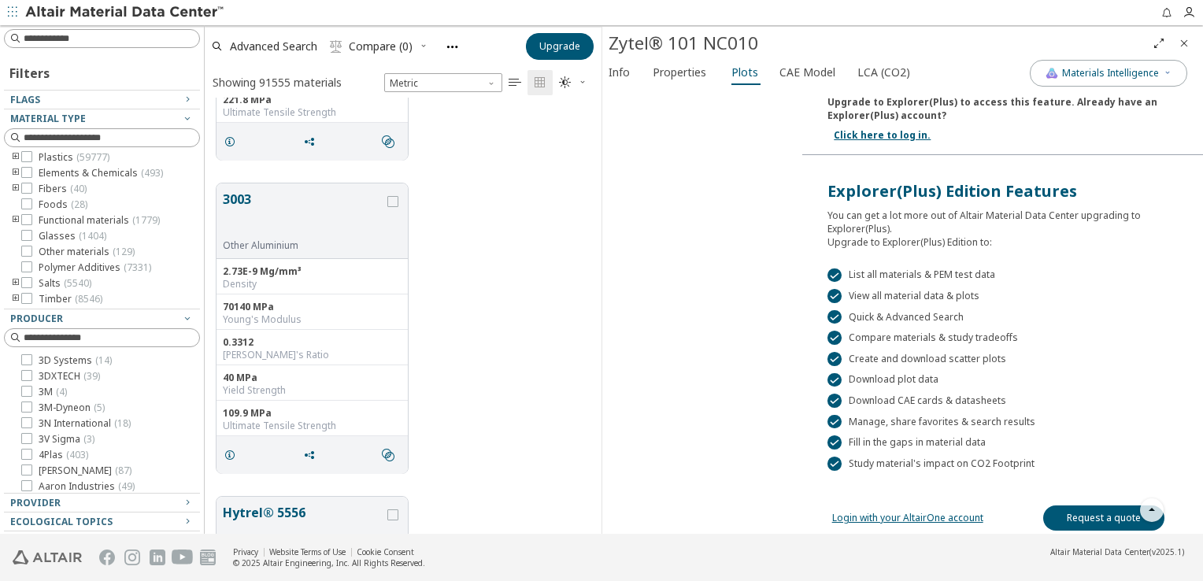
scroll to position [0, 0]
click at [61, 257] on span "Glasses ( 1404 )" at bounding box center [73, 255] width 68 height 13
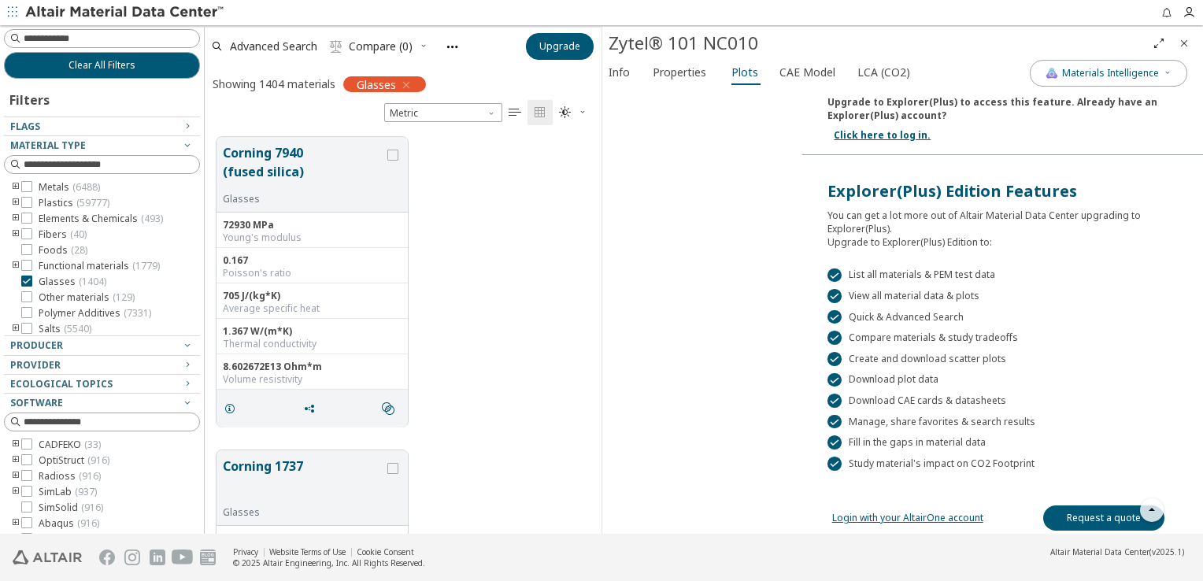
scroll to position [19, 0]
click at [181, 345] on icon "button" at bounding box center [187, 344] width 13 height 13
click at [181, 341] on icon "button" at bounding box center [187, 344] width 13 height 13
click at [181, 344] on icon "button" at bounding box center [187, 344] width 13 height 13
click at [164, 345] on div "Producer" at bounding box center [95, 345] width 171 height 13
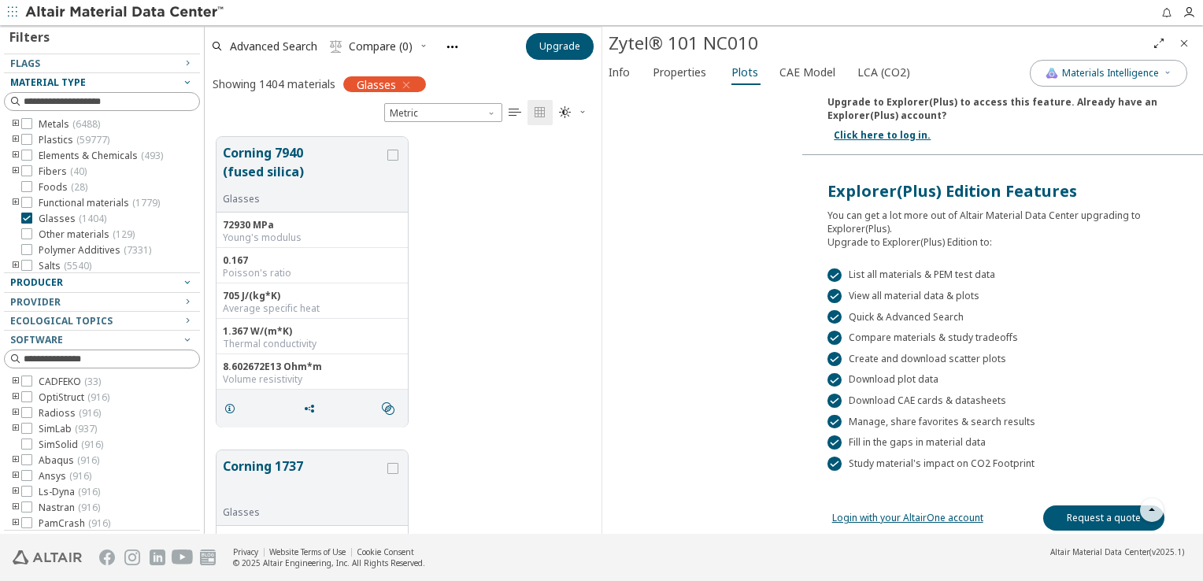
scroll to position [0, 0]
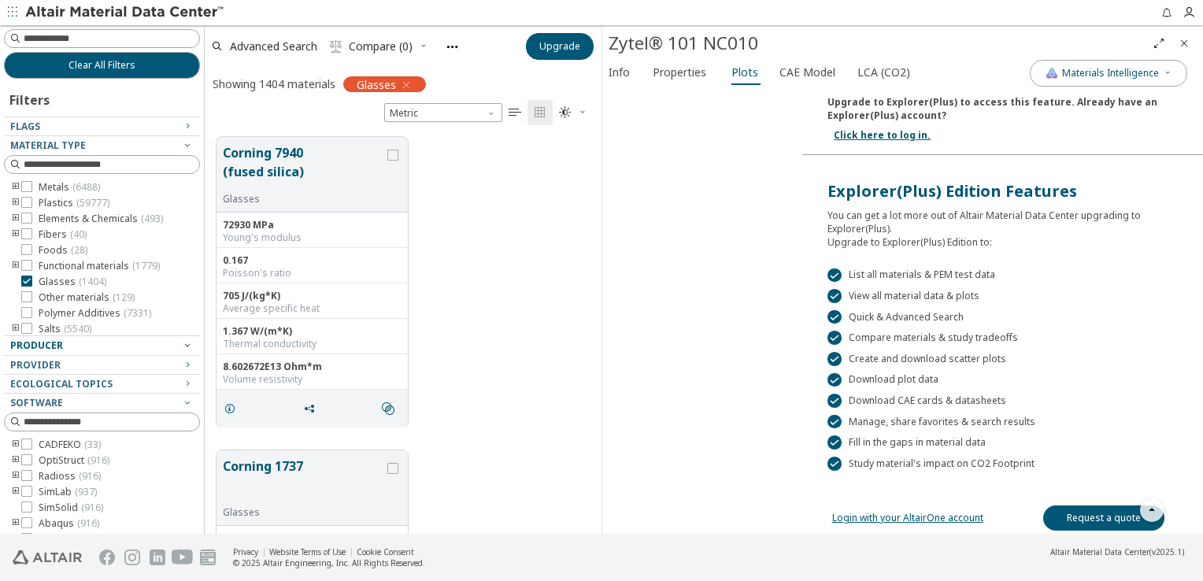
click at [408, 83] on icon "button" at bounding box center [406, 85] width 13 height 13
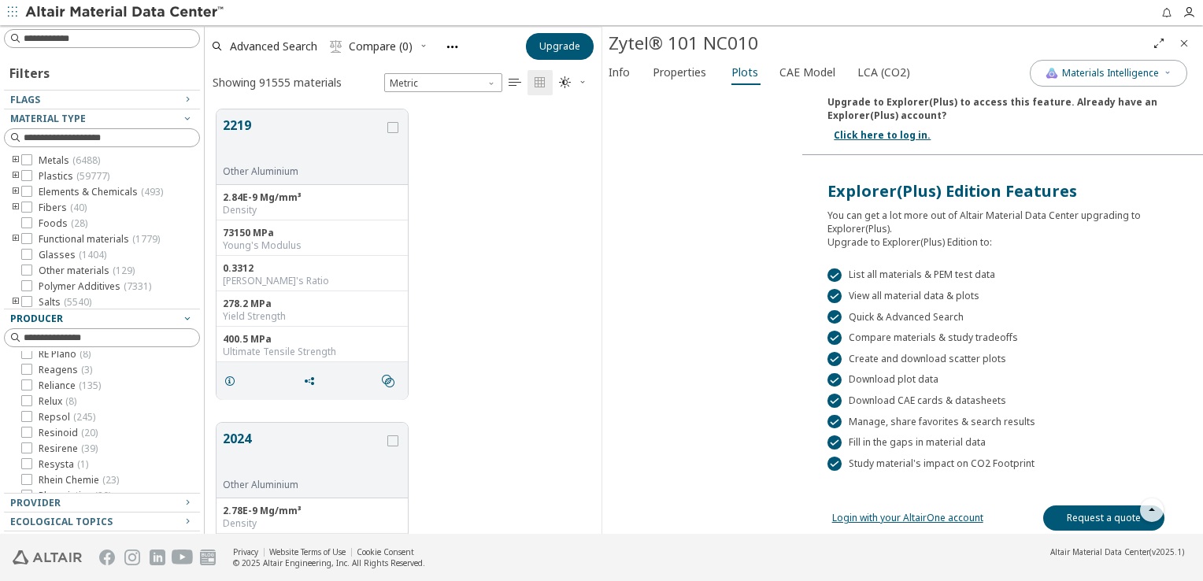
scroll to position [9916, 0]
click at [658, 325] on div "Viscosity-shear rate Stress-strain Secant modulus-strain Stress-strain (compute…" at bounding box center [902, 311] width 600 height 445
click at [1186, 16] on icon "button" at bounding box center [1188, 12] width 13 height 13
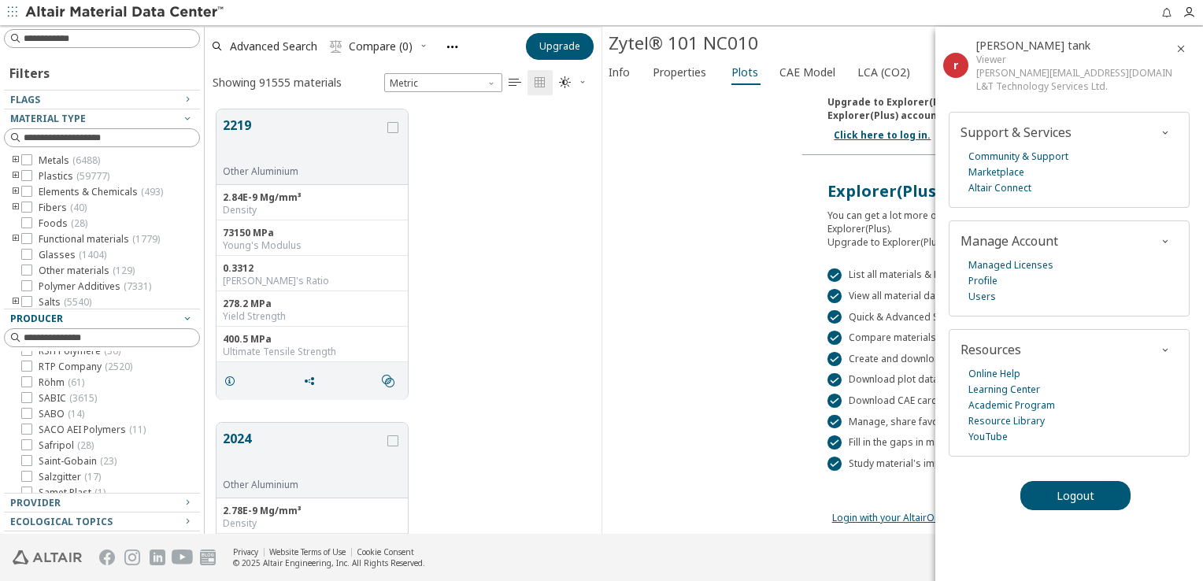
click at [712, 308] on div "Viscosity-shear rate Stress-strain Secant modulus-strain Stress-strain (compute…" at bounding box center [702, 91] width 200 height 445
click at [732, 266] on div "Viscosity-shear rate Stress-strain Secant modulus-strain Stress-strain (compute…" at bounding box center [702, 91] width 200 height 445
click at [1183, 49] on icon "button" at bounding box center [1180, 48] width 13 height 13
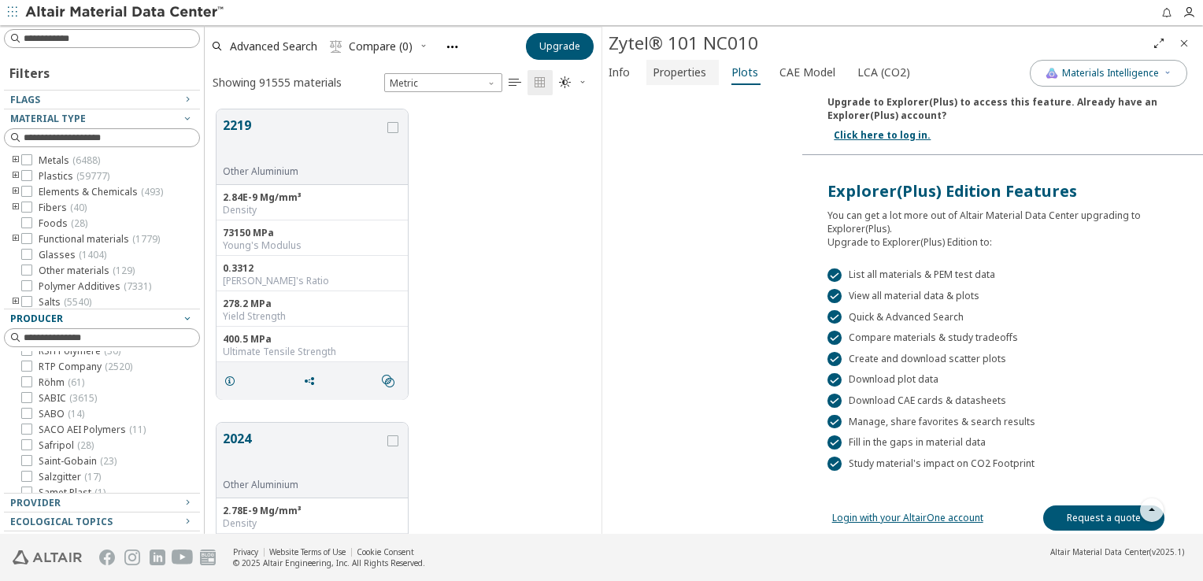
click at [681, 78] on span "Properties" at bounding box center [679, 72] width 54 height 25
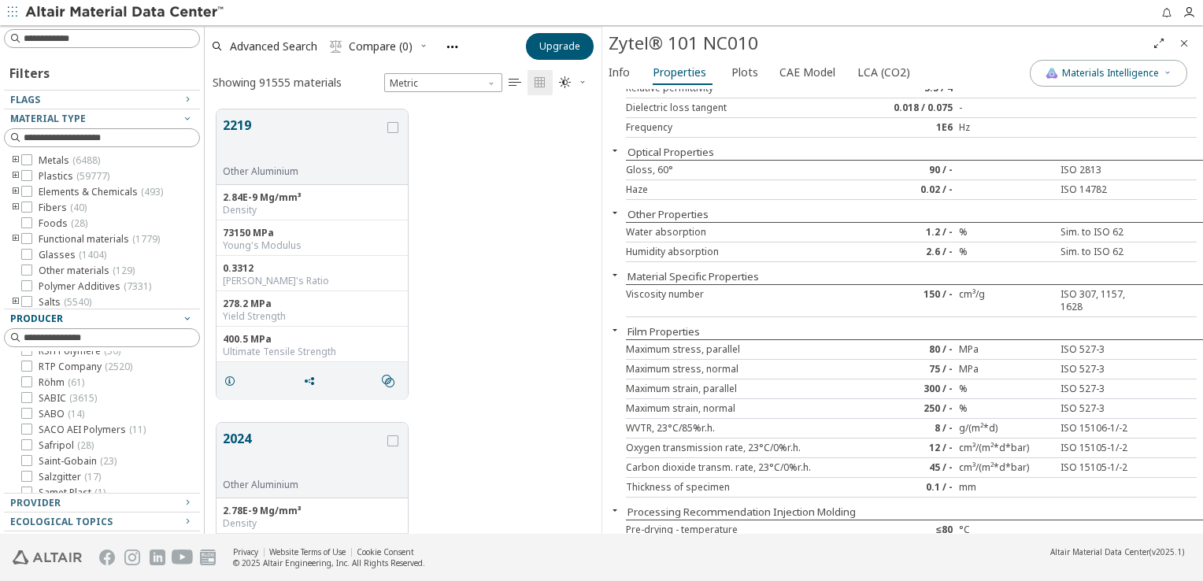
scroll to position [1617, 0]
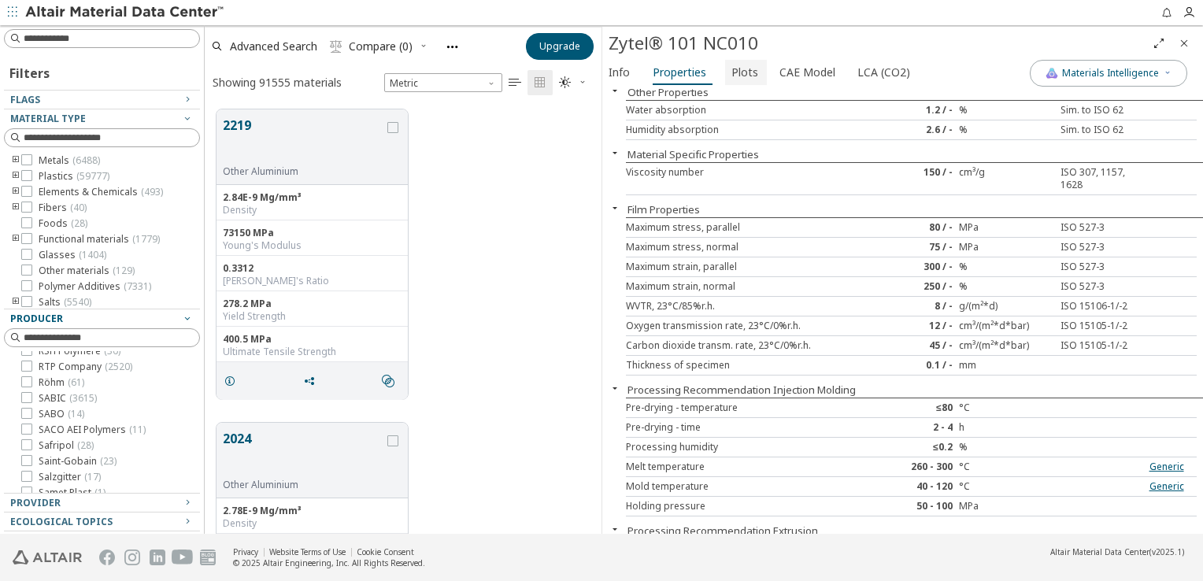
click at [733, 74] on span "Plots" at bounding box center [744, 72] width 27 height 25
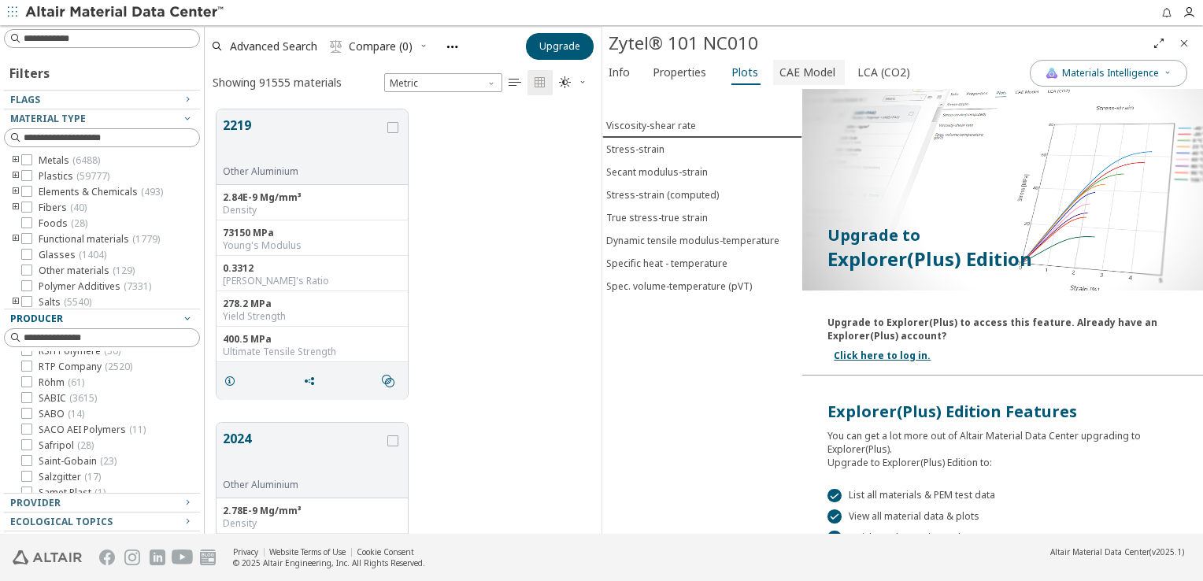
click at [804, 68] on span "CAE Model" at bounding box center [807, 72] width 56 height 25
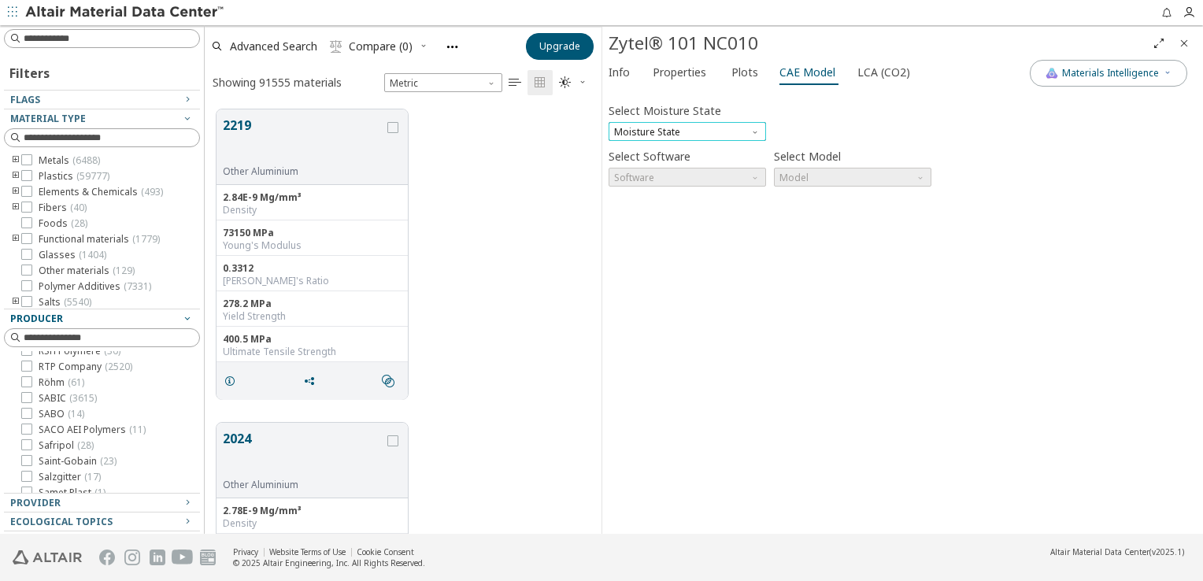
click at [692, 134] on span "Moisture State" at bounding box center [686, 131] width 157 height 19
click at [708, 208] on div "Select Moisture State Moisture State Select Software Software Select Model Mode…" at bounding box center [902, 311] width 588 height 432
click at [741, 69] on span "Plots" at bounding box center [744, 72] width 27 height 25
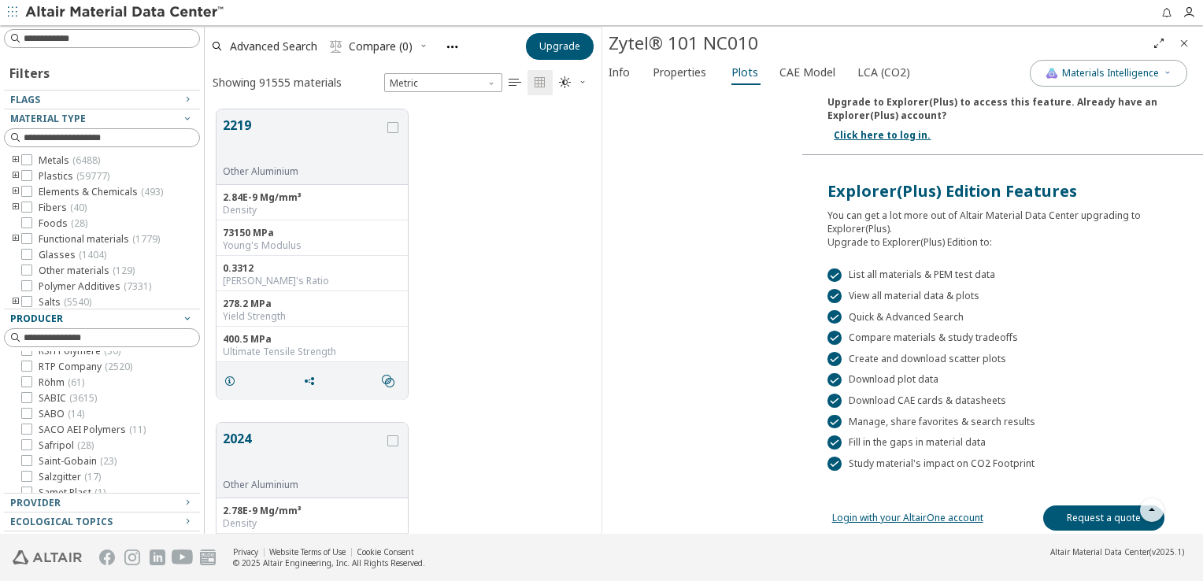
scroll to position [142, 0]
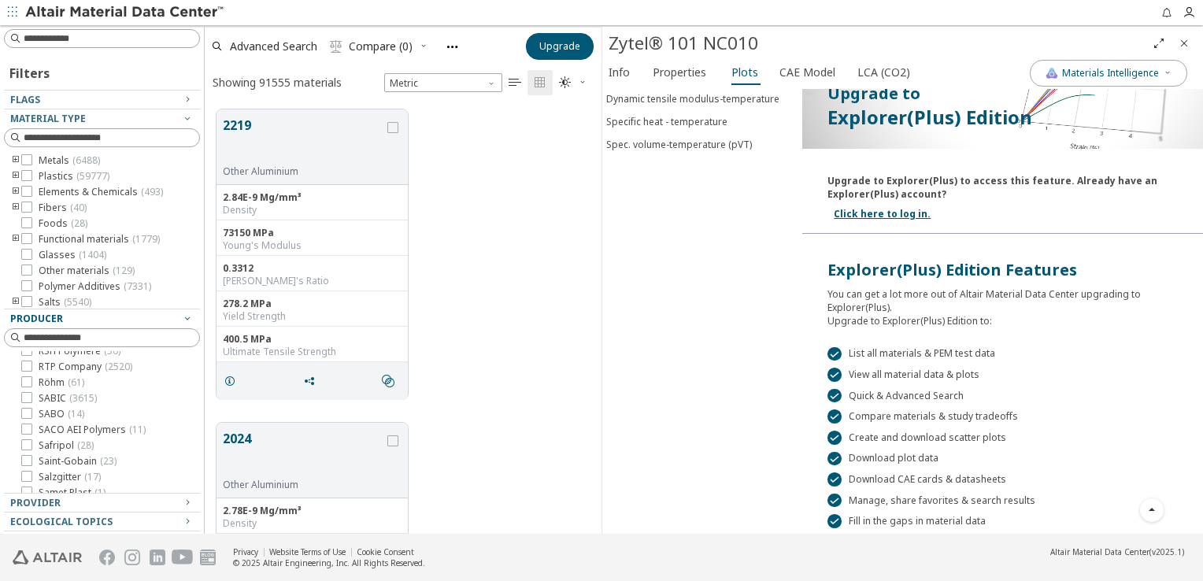
click at [759, 334] on div "Viscosity-shear rate Stress-strain Secant modulus-strain Stress-strain (compute…" at bounding box center [702, 169] width 200 height 445
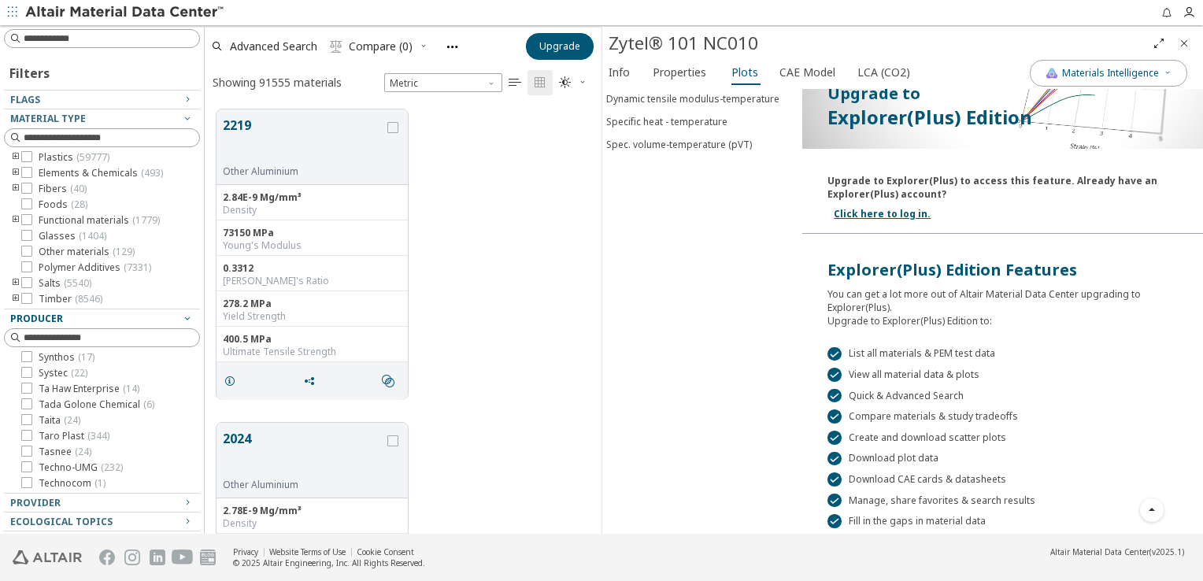
scroll to position [11726, 0]
click at [181, 504] on icon "button" at bounding box center [187, 502] width 13 height 13
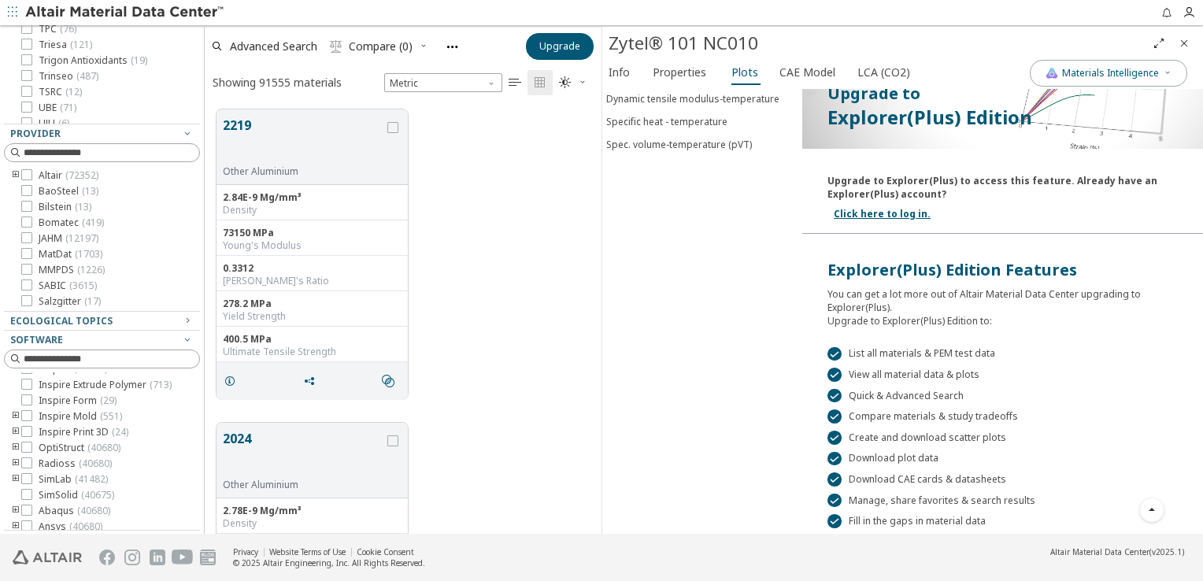
scroll to position [66, 0]
click at [53, 511] on span "Abaqus ( 40680 )" at bounding box center [75, 504] width 72 height 13
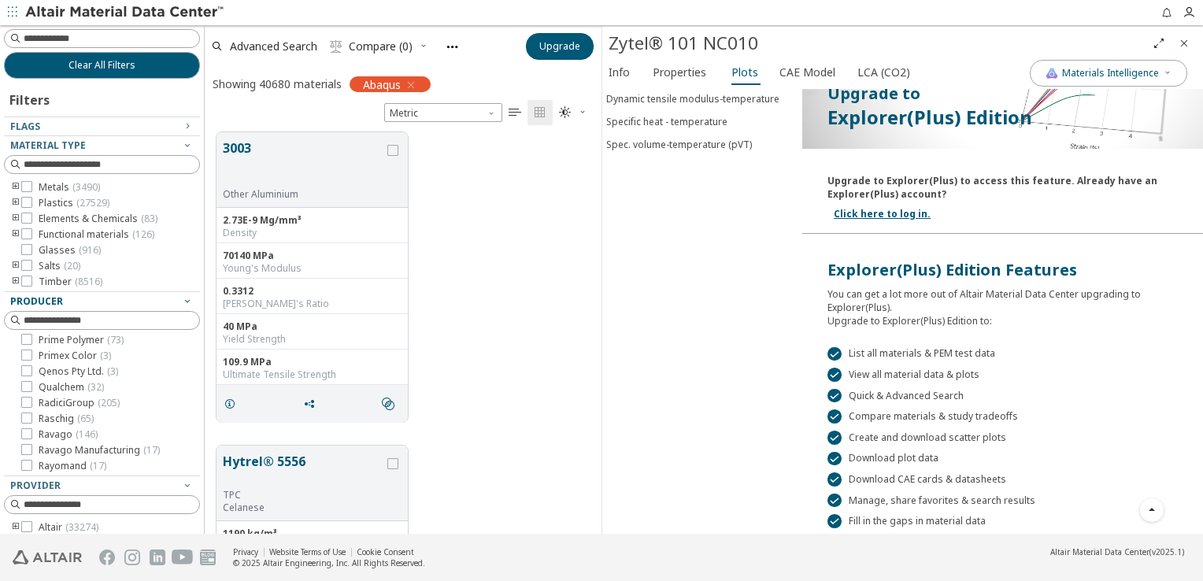
scroll to position [2852, 0]
click at [412, 84] on icon "button" at bounding box center [411, 85] width 13 height 13
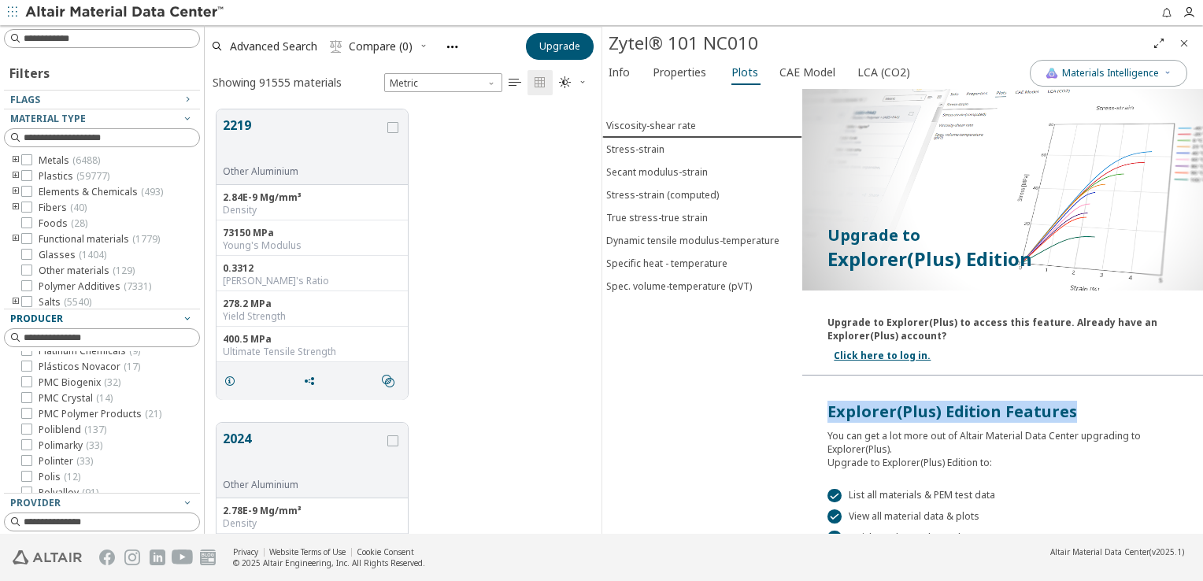
drag, startPoint x: 825, startPoint y: 412, endPoint x: 1064, endPoint y: 405, distance: 239.4
click at [1064, 405] on div "Explorer(Plus) Edition Features" at bounding box center [1002, 412] width 350 height 22
click at [896, 408] on div "Explorer(Plus) Edition Features" at bounding box center [1002, 412] width 350 height 22
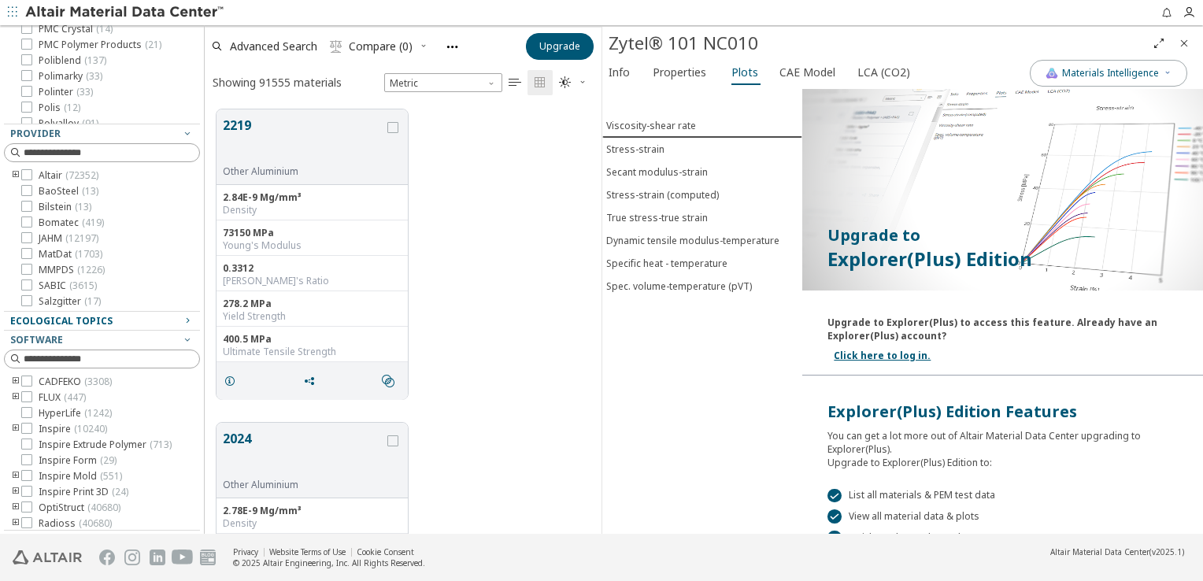
click at [84, 323] on span "Ecological Topics" at bounding box center [61, 320] width 102 height 13
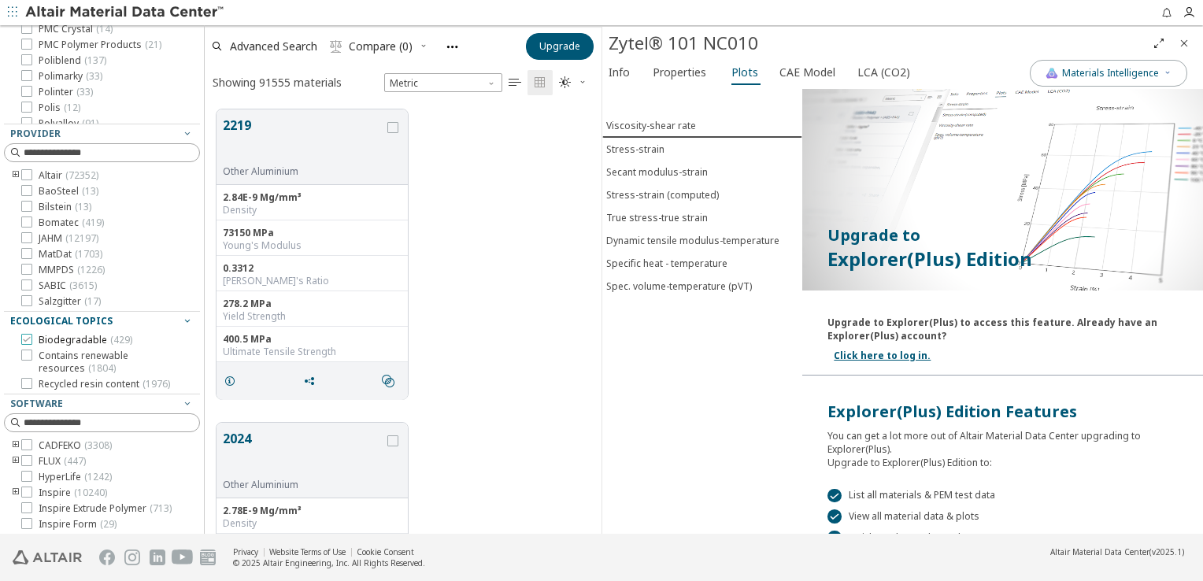
click at [94, 338] on span "Biodegradable ( 429 )" at bounding box center [86, 340] width 94 height 13
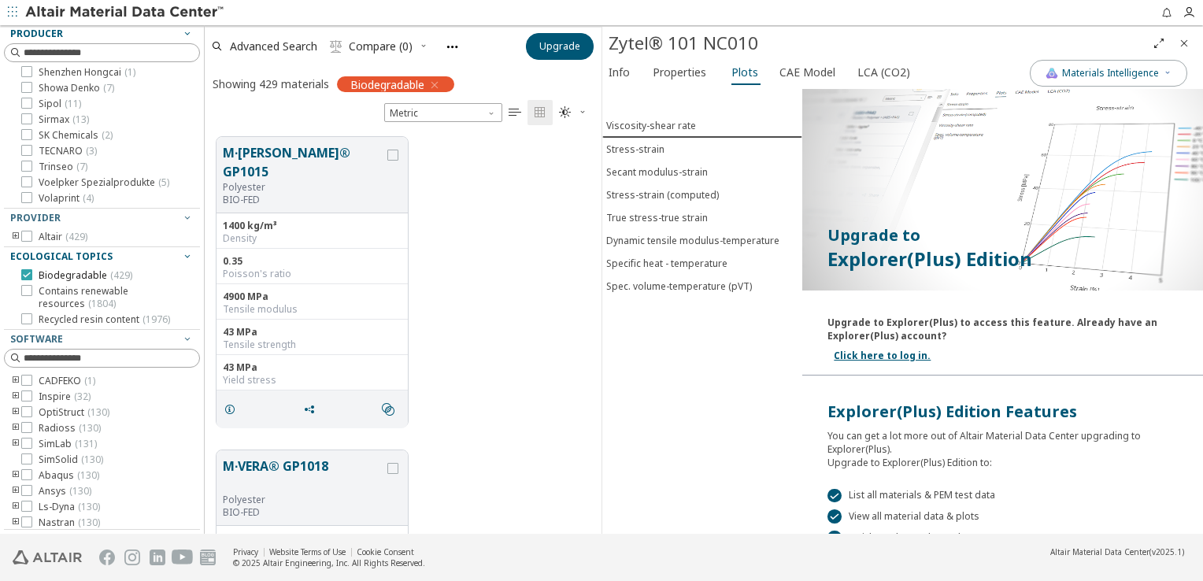
scroll to position [397, 384]
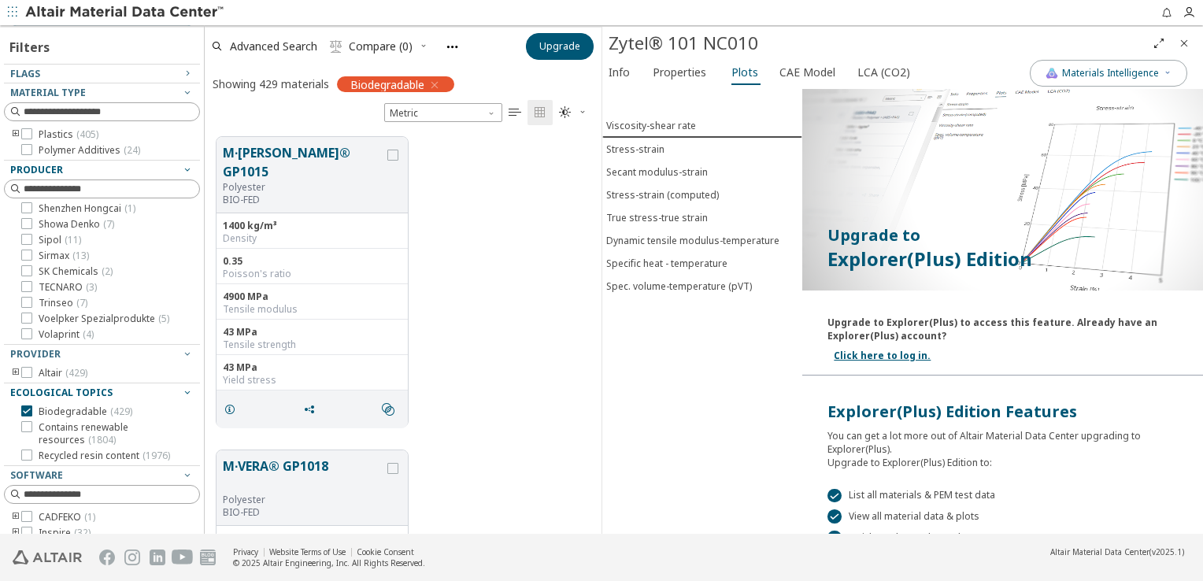
click at [24, 404] on div "Biodegradable ( 429 ) Contains renewable resources ( 1804 ) Recycled resin cont…" at bounding box center [102, 433] width 196 height 63
click at [15, 371] on icon "toogle group" at bounding box center [15, 373] width 11 height 13
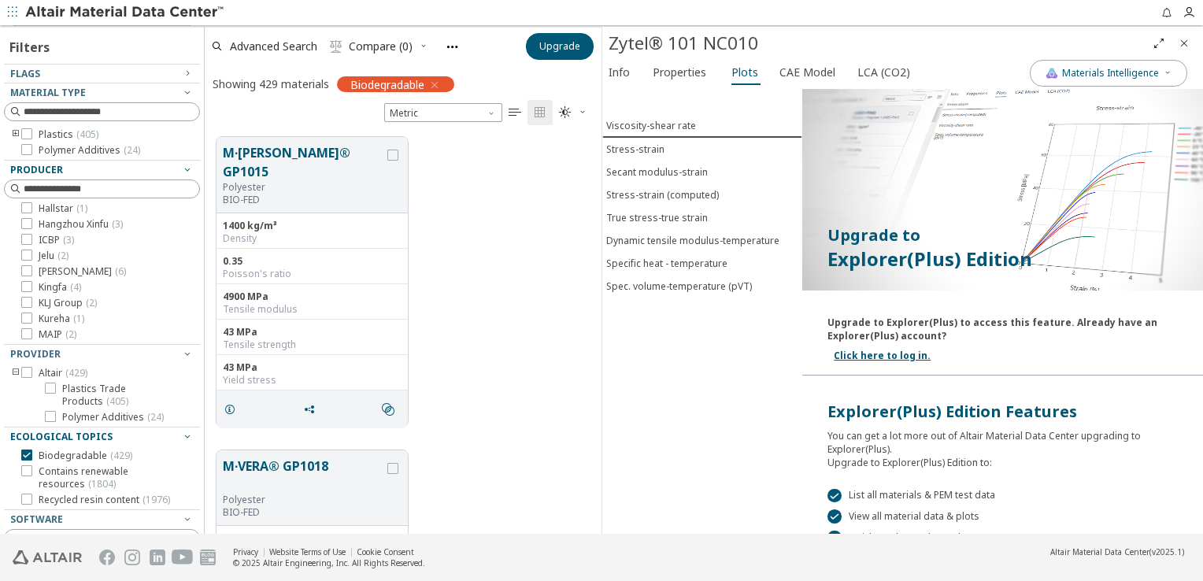
scroll to position [0, 0]
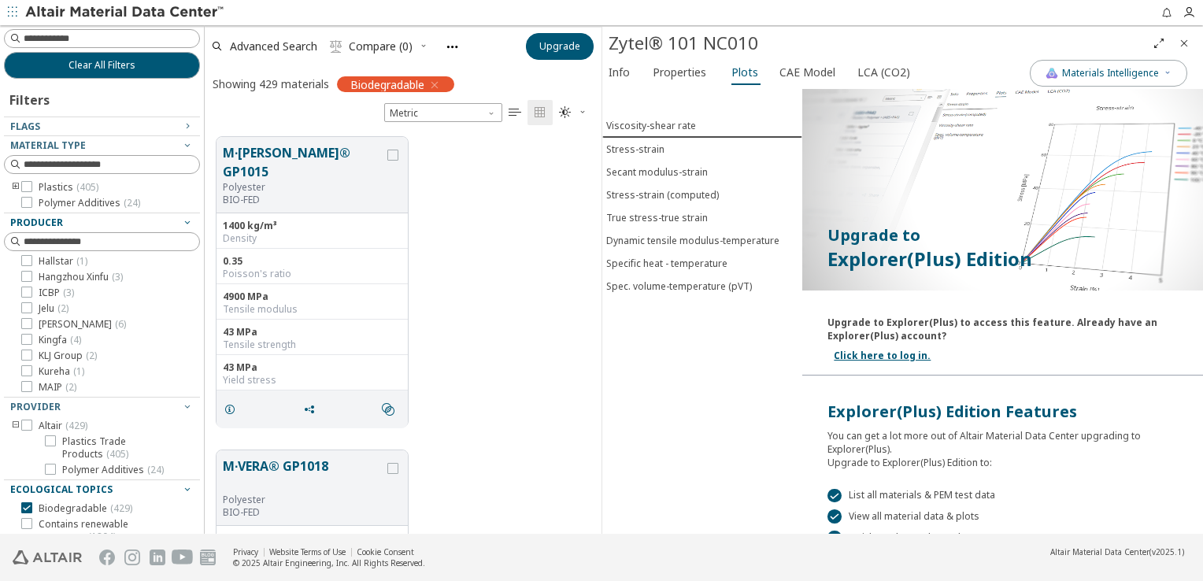
click at [154, 14] on img at bounding box center [125, 13] width 201 height 16
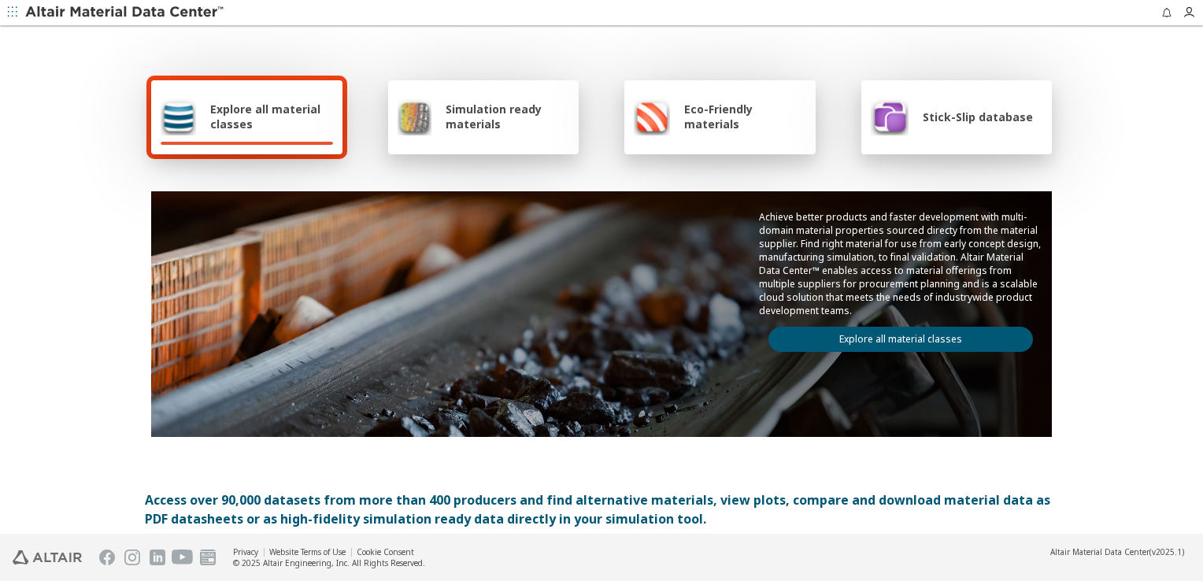
click at [280, 116] on span "Explore all material classes" at bounding box center [271, 117] width 123 height 30
click at [513, 124] on span "Simulation ready materials" at bounding box center [507, 117] width 124 height 30
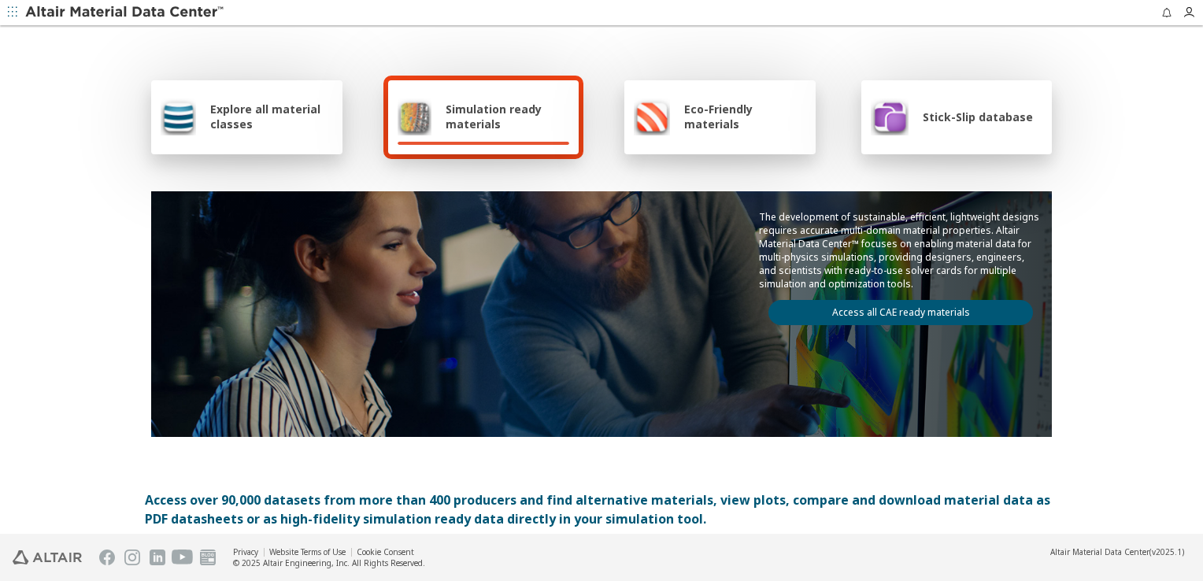
click at [885, 309] on link "Access all CAE ready materials" at bounding box center [900, 312] width 264 height 25
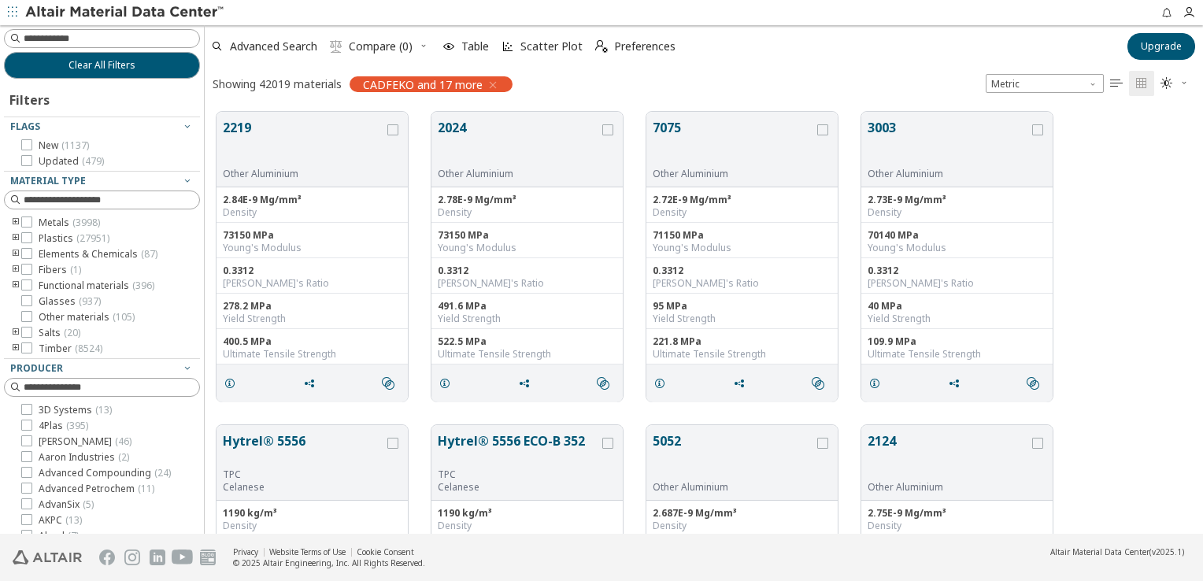
scroll to position [13, 13]
